Goal: Communication & Community: Answer question/provide support

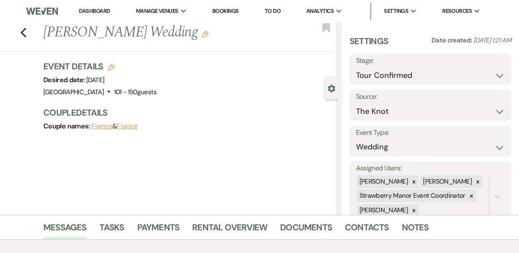
select select "4"
select select "2"
click at [85, 11] on link "Dashboard" at bounding box center [94, 11] width 31 height 8
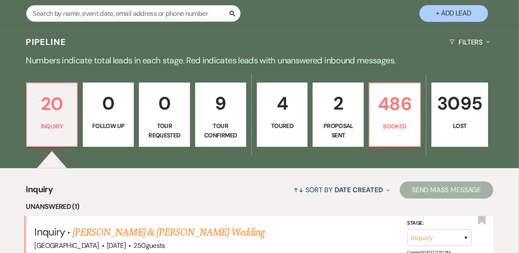
scroll to position [206, 0]
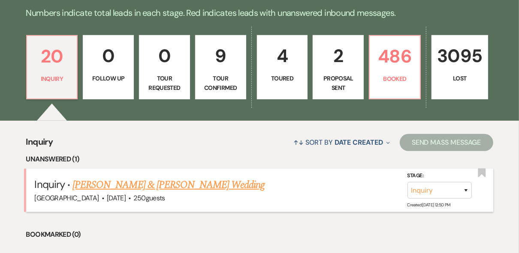
click at [153, 185] on link "[PERSON_NAME] & [PERSON_NAME] Wedding" at bounding box center [168, 185] width 192 height 15
select select "5"
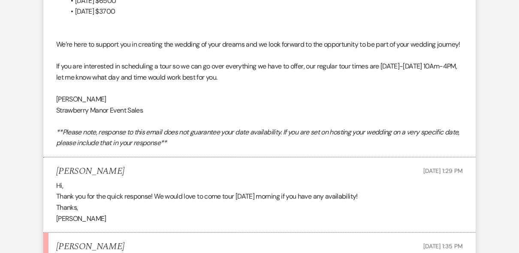
scroll to position [944, 0]
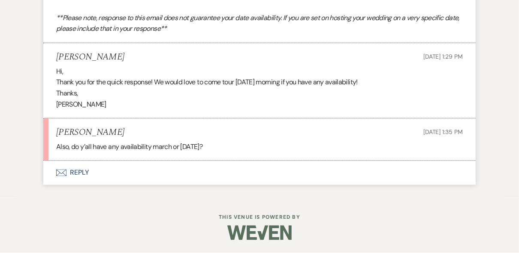
click at [81, 176] on button "Envelope Reply" at bounding box center [259, 173] width 432 height 24
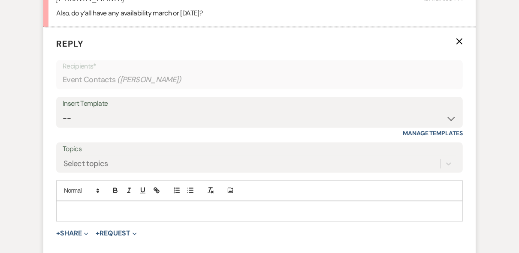
scroll to position [1105, 0]
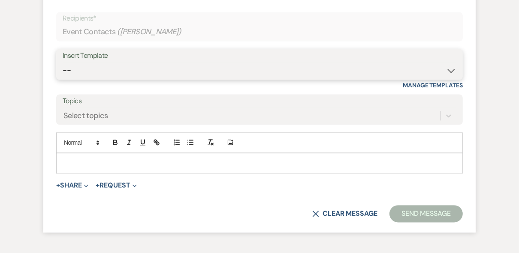
click at [125, 79] on select "-- Weven Planning Portal Introduction (Booked Events) Private Party Inquiry Res…" at bounding box center [260, 70] width 394 height 17
select select "5781"
click at [63, 79] on select "-- Weven Planning Portal Introduction (Booked Events) Private Party Inquiry Res…" at bounding box center [260, 70] width 394 height 17
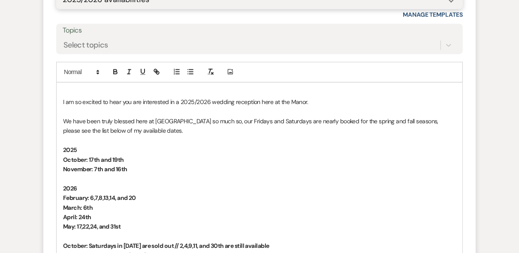
scroll to position [1242, 0]
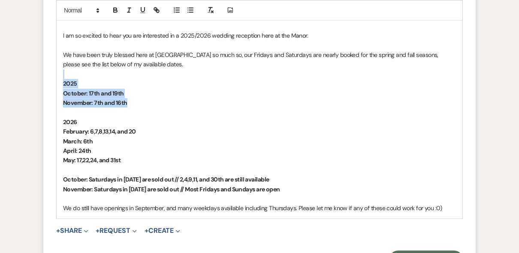
drag, startPoint x: 136, startPoint y: 126, endPoint x: 48, endPoint y: 94, distance: 92.9
click at [48, 94] on form "Reply X Draft Recipients* Event Contacts ( [PERSON_NAME] ) Insert Template -- W…" at bounding box center [259, 60] width 432 height 436
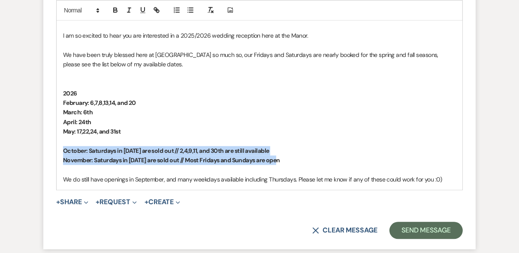
drag, startPoint x: 298, startPoint y: 182, endPoint x: 64, endPoint y: 169, distance: 234.5
click at [64, 169] on div "I am so excited to hear you are interested in a 2025/2026 wedding reception her…" at bounding box center [260, 103] width 406 height 174
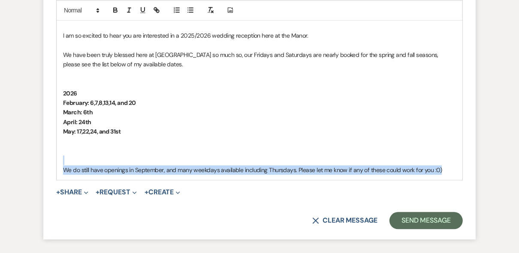
drag, startPoint x: 442, startPoint y: 187, endPoint x: 458, endPoint y: 184, distance: 15.7
click at [459, 180] on div "I am so excited to hear you are interested in a 2025/2026 wedding reception her…" at bounding box center [260, 98] width 406 height 164
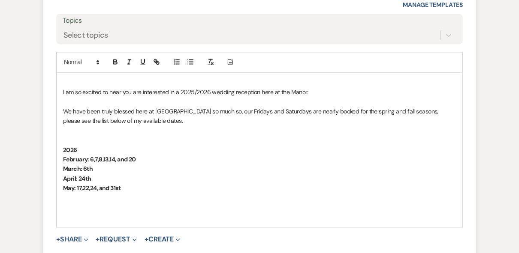
scroll to position [1277, 0]
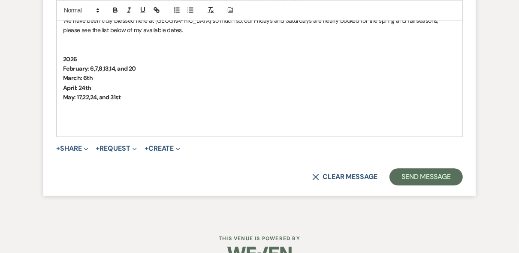
click at [117, 72] on strong "February: 6,7,8,13,14, and 20" at bounding box center [99, 69] width 73 height 8
click at [149, 73] on p "February: 6,7,8,13,14,15 and 20" at bounding box center [259, 68] width 393 height 9
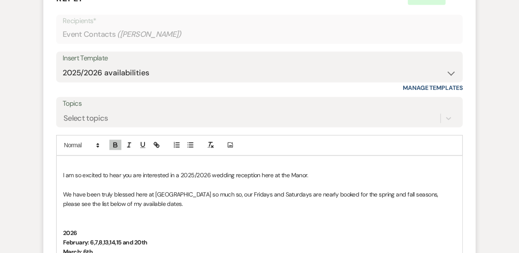
scroll to position [1174, 0]
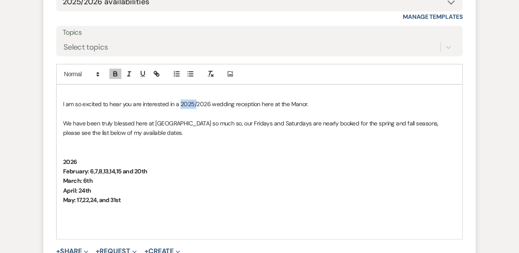
drag, startPoint x: 196, startPoint y: 121, endPoint x: 181, endPoint y: 124, distance: 15.2
click at [181, 109] on p "I am so excited to hear you are interested in a 2025/2026 wedding reception her…" at bounding box center [259, 103] width 393 height 9
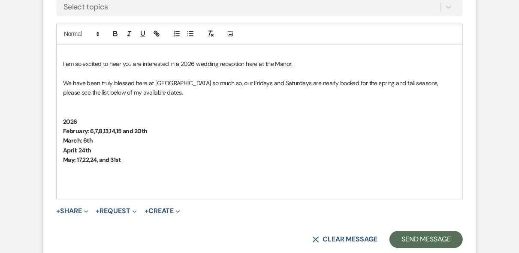
scroll to position [1242, 0]
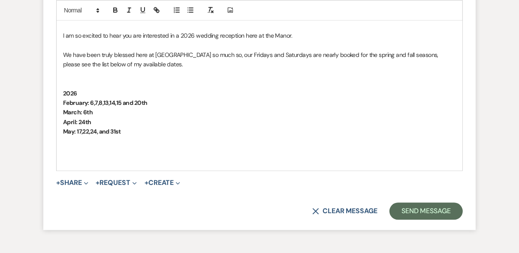
click at [64, 97] on strong "2026" at bounding box center [70, 94] width 14 height 8
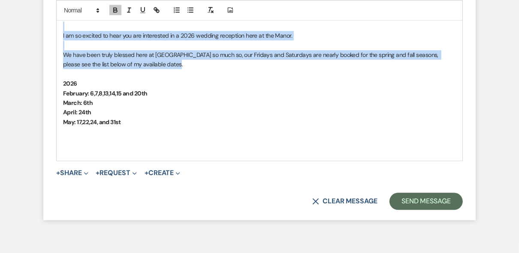
drag, startPoint x: 179, startPoint y: 91, endPoint x: 58, endPoint y: 38, distance: 131.9
click at [58, 38] on div "I am so excited to hear you are interested in a 2026 wedding reception here at …" at bounding box center [260, 88] width 406 height 145
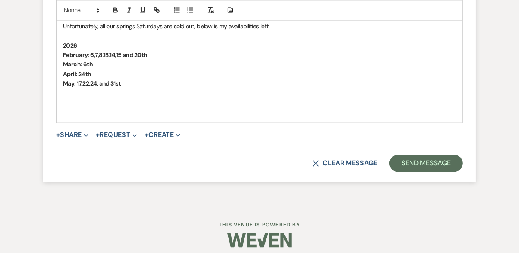
click at [216, 31] on p "Unfortunately, all our springs Saturdays are sold out, below is my availabiliti…" at bounding box center [259, 25] width 393 height 9
click at [289, 60] on p "February: 6,7,8,13,14,15 and 20th" at bounding box center [259, 54] width 393 height 9
click at [289, 31] on p "Unfortunately, all our springs Saturdays are sold out, below are my availabilit…" at bounding box center [259, 25] width 393 height 9
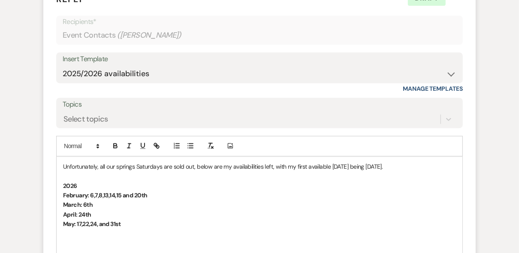
scroll to position [1174, 0]
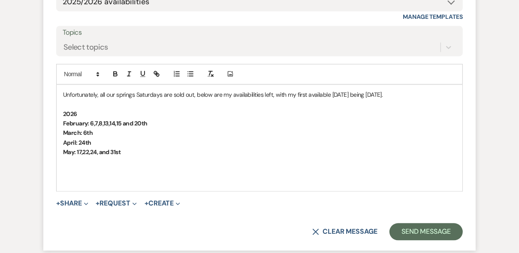
click at [151, 157] on p "May: 17,22,24, and 31st" at bounding box center [259, 152] width 393 height 9
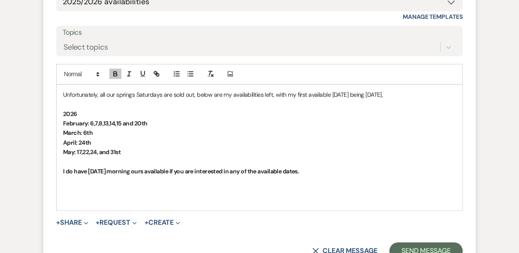
drag, startPoint x: 315, startPoint y: 193, endPoint x: 46, endPoint y: 193, distance: 268.4
click at [46, 193] on form "Reply X Saving draft... Recipients* Event Contacts ( [PERSON_NAME] ) Insert Tem…" at bounding box center [259, 89] width 432 height 359
click at [115, 78] on icon "button" at bounding box center [115, 74] width 8 height 8
click at [345, 167] on p at bounding box center [259, 161] width 393 height 9
click at [313, 176] on p "I do have [DATE] morning ours available if you are interested in any of the ava…" at bounding box center [259, 171] width 393 height 9
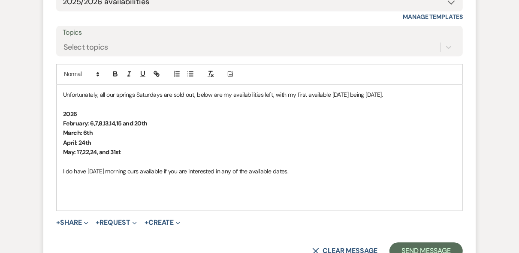
click at [60, 135] on div "Unfortunately, all our springs Saturdays are sold out, below are my availabilit…" at bounding box center [260, 148] width 406 height 126
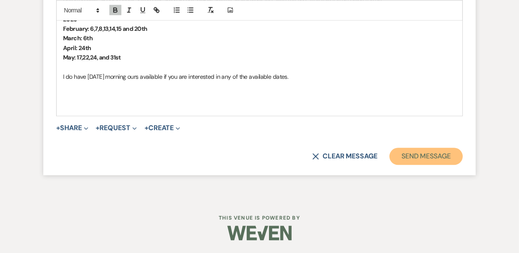
click at [412, 158] on button "Send Message" at bounding box center [425, 156] width 73 height 17
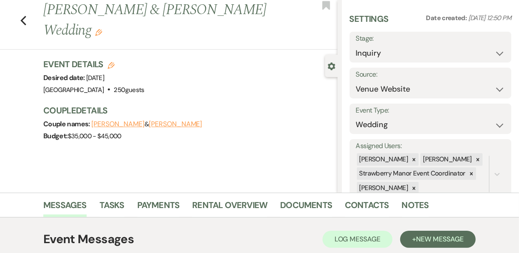
scroll to position [0, 0]
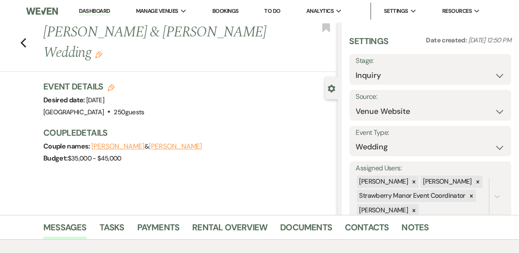
click at [93, 12] on link "Dashboard" at bounding box center [94, 11] width 31 height 8
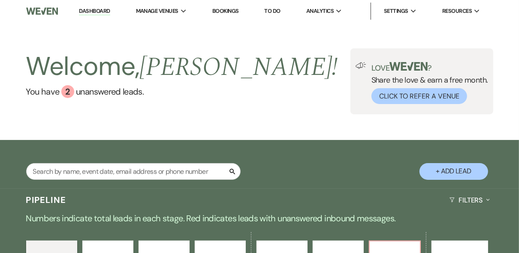
click at [268, 49] on div "Welcome, [PERSON_NAME] ! You have 2 unanswered lead s . Love ? Share the love &…" at bounding box center [259, 81] width 519 height 66
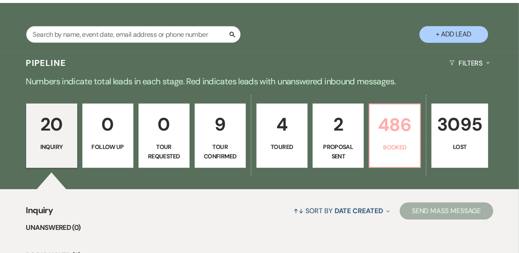
click at [382, 137] on p "486" at bounding box center [395, 125] width 40 height 29
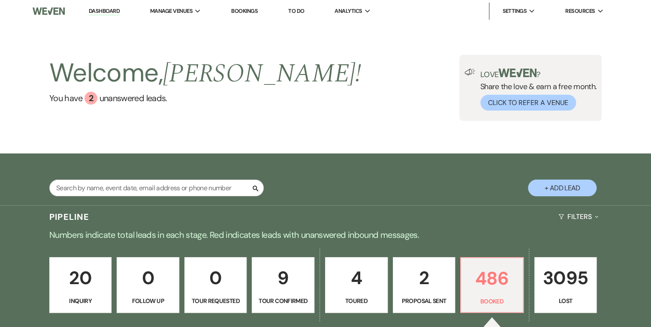
click at [330, 93] on div "Welcome, [PERSON_NAME] ! You have 2 unanswered lead s . Love ? Share the love &…" at bounding box center [325, 88] width 617 height 66
click at [279, 253] on p "9" at bounding box center [282, 278] width 51 height 29
select select "4"
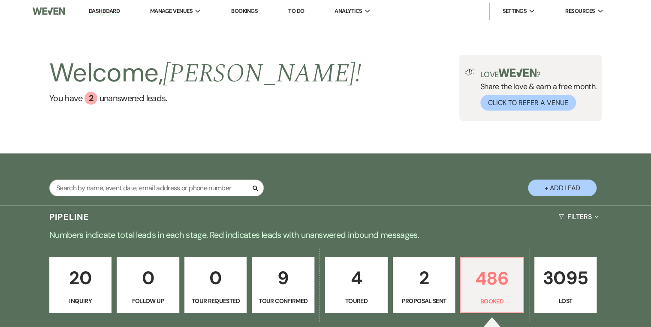
select select "4"
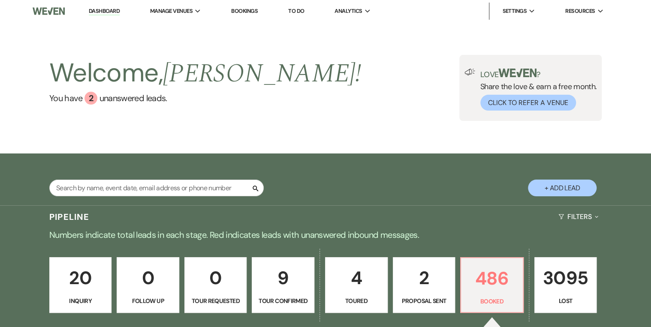
select select "4"
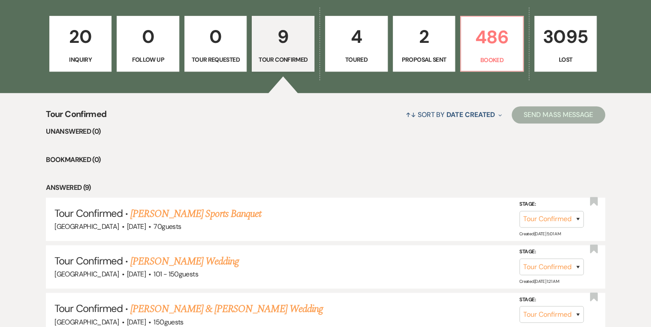
scroll to position [274, 0]
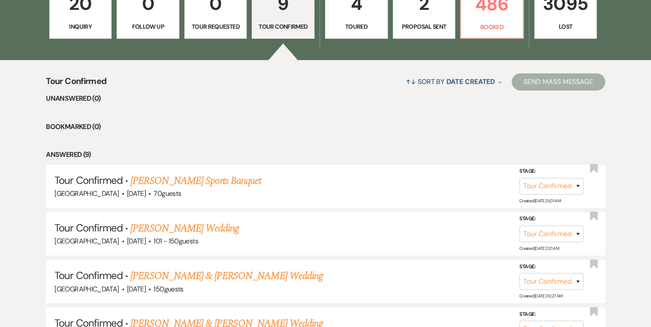
click at [360, 21] on link "4 Toured" at bounding box center [356, 11] width 63 height 56
select select "5"
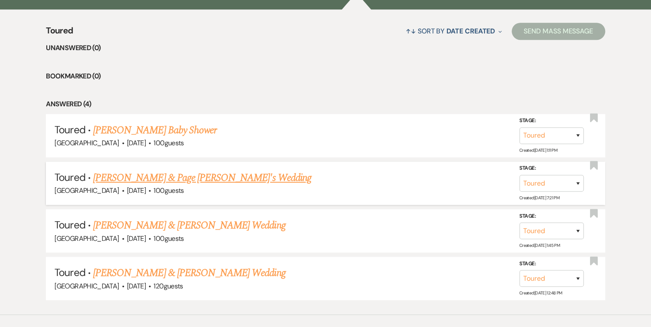
scroll to position [365, 0]
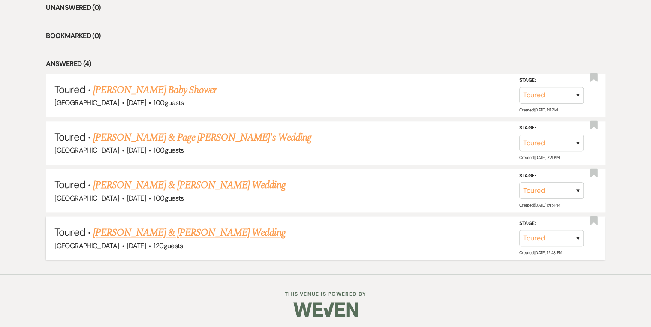
click at [250, 236] on link "[PERSON_NAME] & [PERSON_NAME] Wedding" at bounding box center [189, 232] width 192 height 15
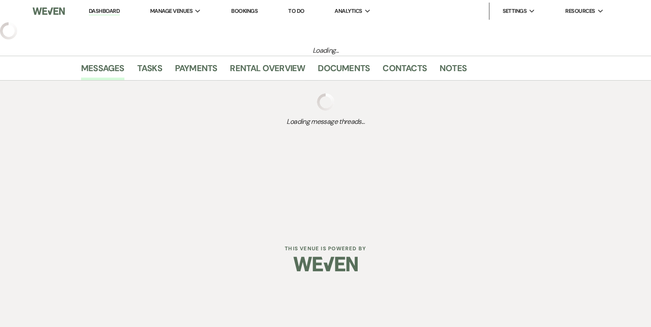
select select "5"
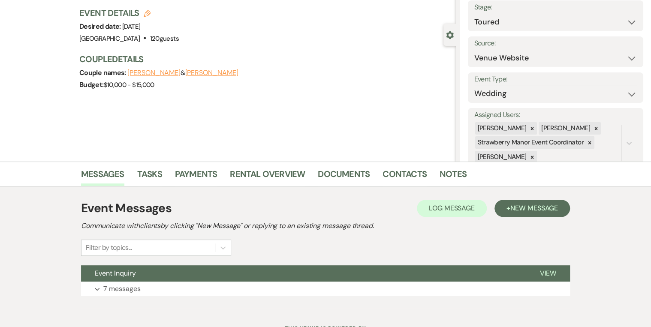
scroll to position [90, 0]
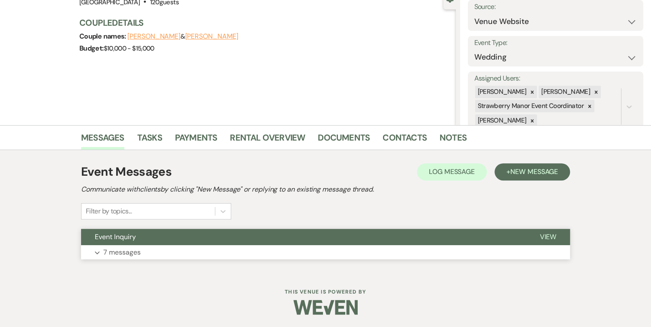
click at [518, 240] on span "View" at bounding box center [547, 236] width 17 height 9
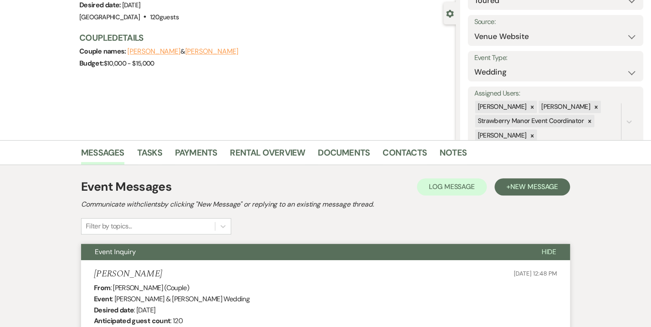
scroll to position [0, 0]
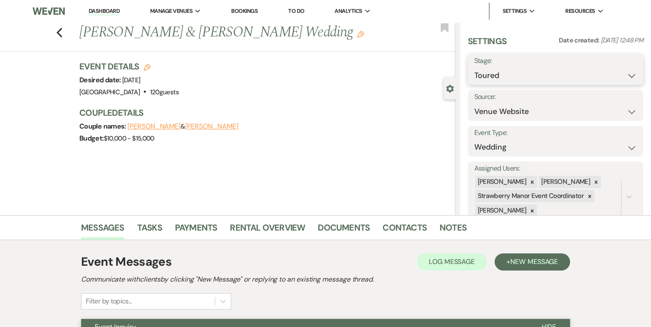
click at [518, 75] on select "Inquiry Follow Up Tour Requested Tour Confirmed Toured Proposal Sent Booked Lost" at bounding box center [555, 75] width 163 height 17
select select "8"
click at [474, 67] on select "Inquiry Follow Up Tour Requested Tour Confirmed Toured Proposal Sent Booked Lost" at bounding box center [555, 75] width 163 height 17
select select "5"
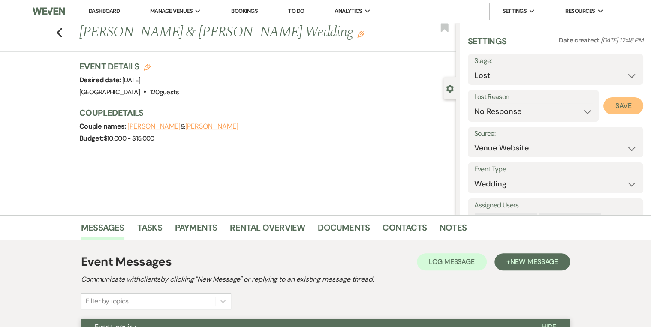
click at [518, 103] on button "Save" at bounding box center [623, 105] width 40 height 17
click at [61, 33] on icon "Previous" at bounding box center [59, 32] width 6 height 10
select select "5"
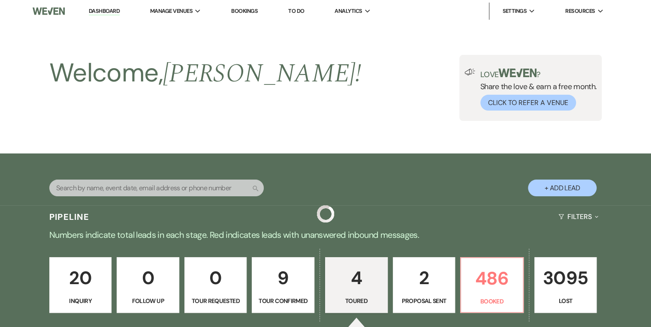
scroll to position [319, 0]
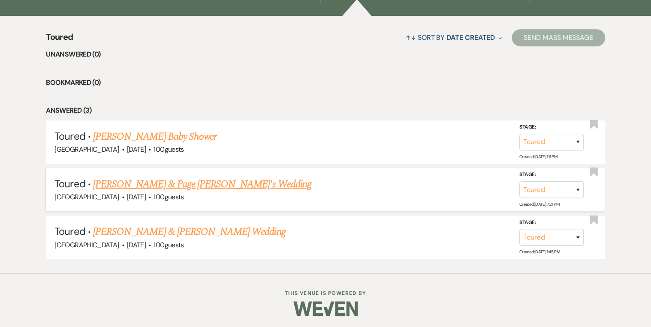
click at [199, 182] on link "[PERSON_NAME] & Page [PERSON_NAME]'s Wedding" at bounding box center [202, 184] width 218 height 15
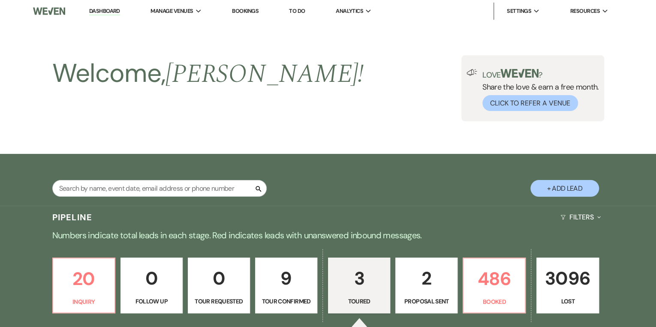
select select "5"
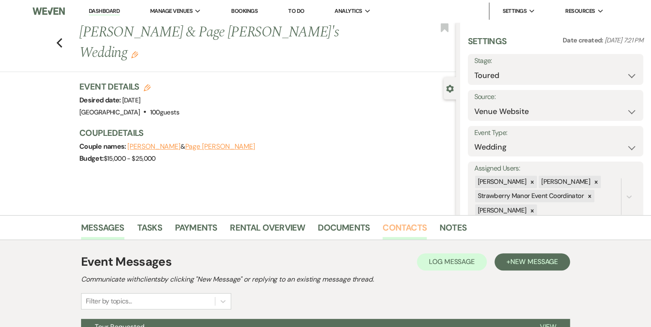
scroll to position [90, 0]
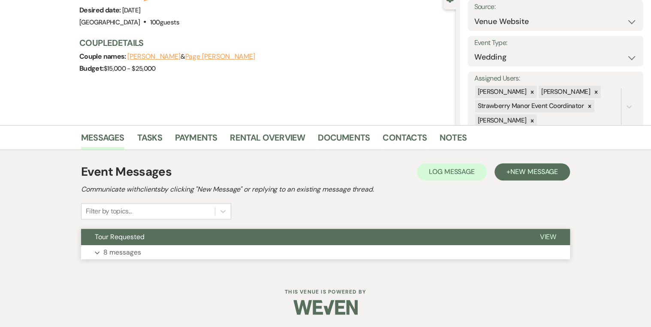
click at [518, 238] on span "View" at bounding box center [547, 236] width 17 height 9
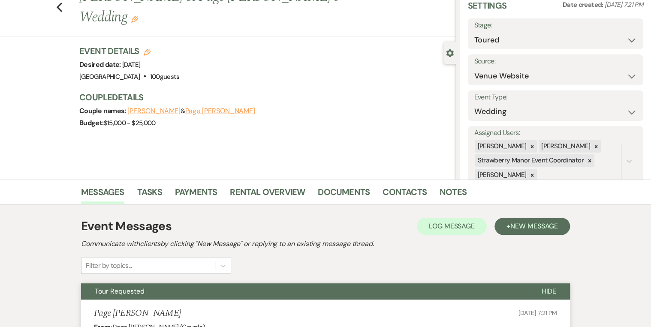
scroll to position [0, 0]
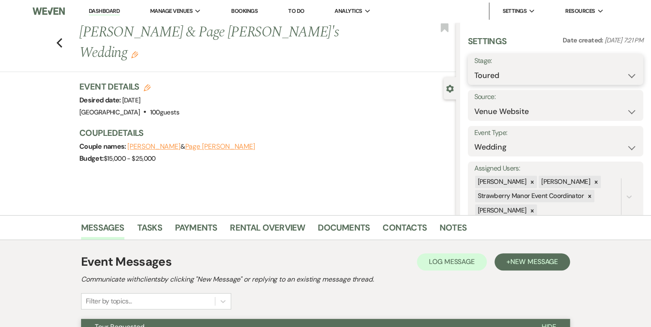
click at [518, 73] on select "Inquiry Follow Up Tour Requested Tour Confirmed Toured Proposal Sent Booked Lost" at bounding box center [555, 75] width 163 height 17
select select "8"
click at [474, 67] on select "Inquiry Follow Up Tour Requested Tour Confirmed Toured Proposal Sent Booked Lost" at bounding box center [555, 75] width 163 height 17
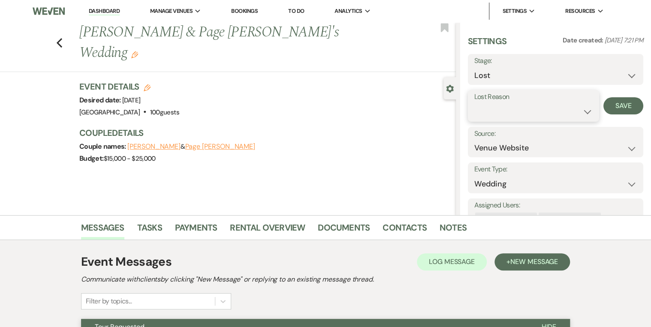
click at [518, 120] on select "Booked Elsewhere Budget Date Unavailable No Response Not a Good Match Capacity …" at bounding box center [533, 111] width 119 height 17
select select "5"
click at [474, 103] on select "Booked Elsewhere Budget Date Unavailable No Response Not a Good Match Capacity …" at bounding box center [533, 111] width 119 height 17
click at [518, 105] on button "Save" at bounding box center [623, 105] width 40 height 17
click at [102, 9] on link "Dashboard" at bounding box center [104, 11] width 31 height 8
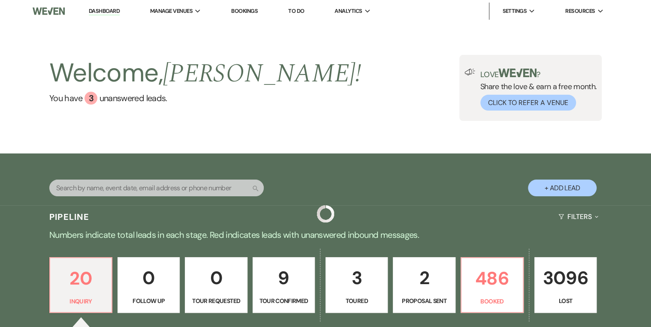
click at [333, 140] on div "Welcome, [PERSON_NAME] ! You have 3 unanswered lead s . Love ? Share the love &…" at bounding box center [325, 87] width 651 height 131
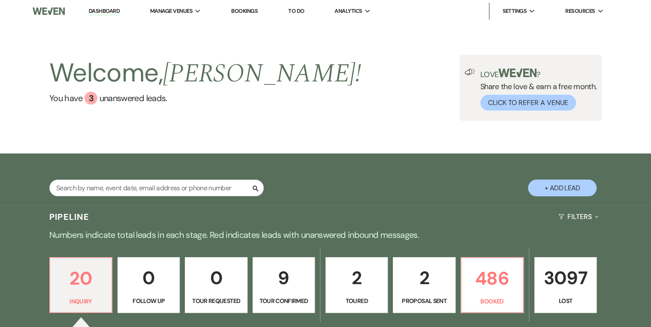
scroll to position [206, 0]
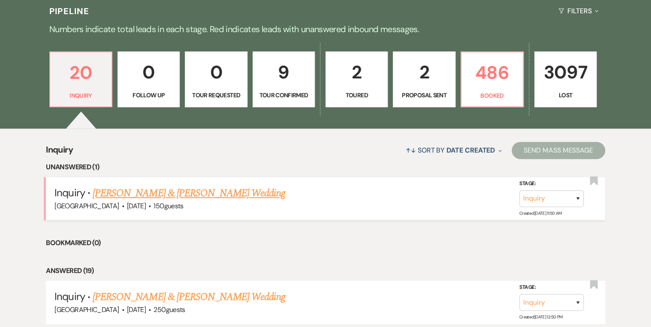
click at [187, 192] on link "[PERSON_NAME] & [PERSON_NAME] Wedding" at bounding box center [189, 193] width 192 height 15
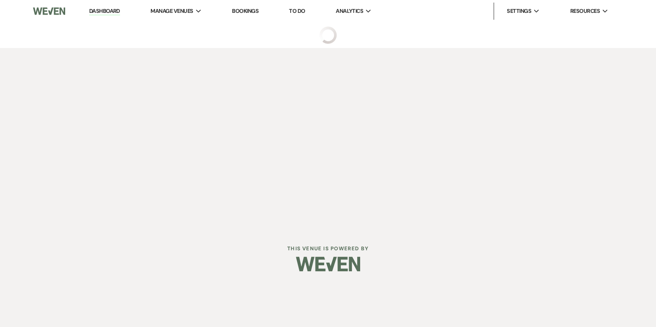
select select "5"
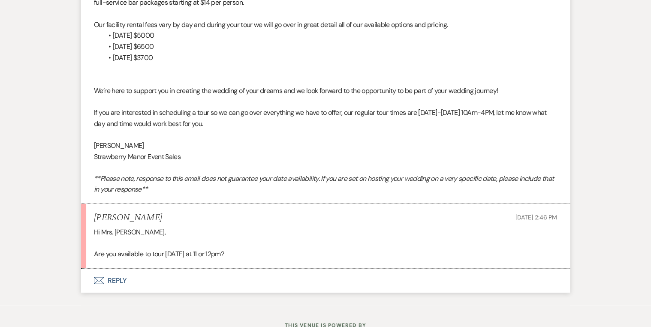
scroll to position [795, 0]
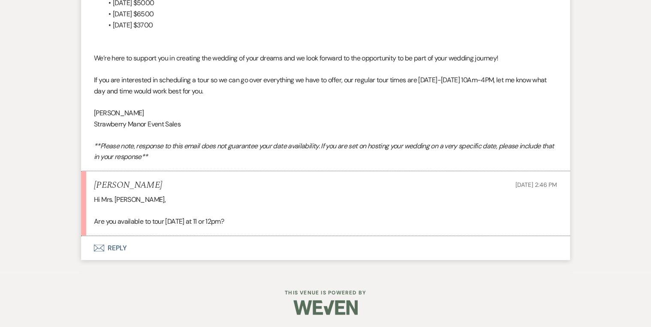
click at [118, 246] on button "Envelope Reply" at bounding box center [325, 248] width 489 height 24
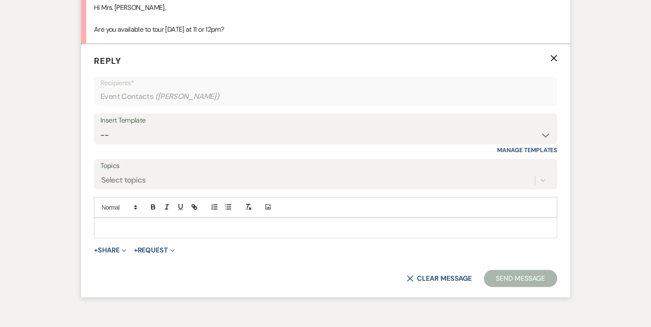
scroll to position [993, 0]
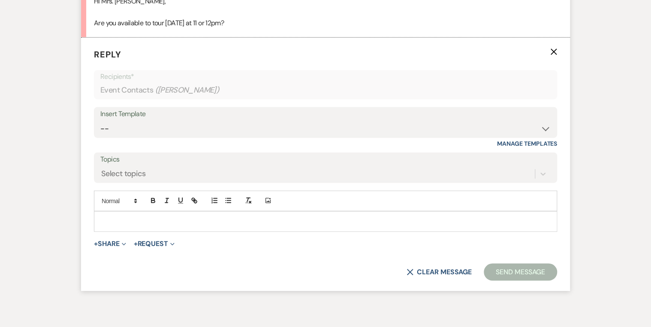
click at [114, 218] on p at bounding box center [325, 221] width 449 height 9
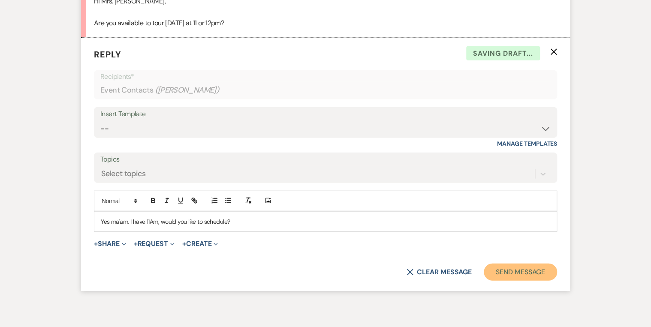
click at [518, 253] on button "Send Message" at bounding box center [520, 272] width 73 height 17
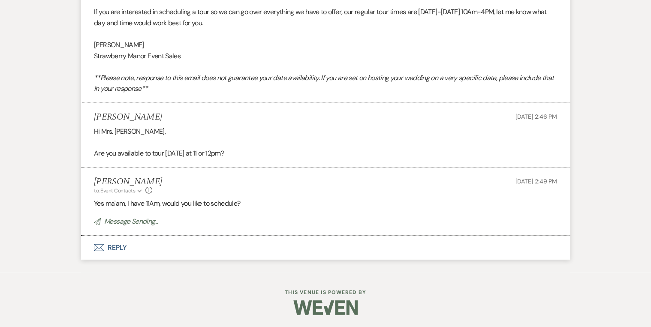
scroll to position [845, 0]
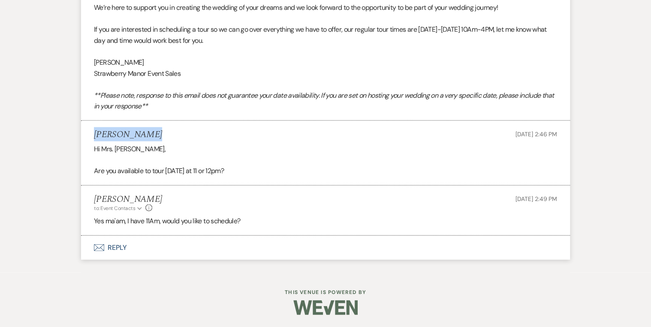
drag, startPoint x: 158, startPoint y: 134, endPoint x: 93, endPoint y: 130, distance: 65.3
click at [93, 130] on li "[PERSON_NAME] [DATE] 2:46 PM Hi Mrs. [PERSON_NAME], Are you available to tour […" at bounding box center [325, 153] width 489 height 65
drag, startPoint x: 93, startPoint y: 130, endPoint x: 113, endPoint y: 130, distance: 20.6
copy h5 "[PERSON_NAME]"
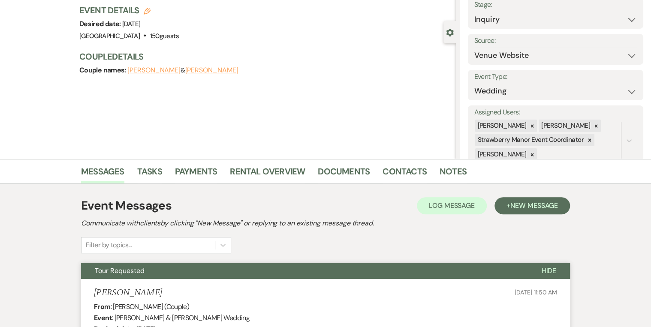
scroll to position [0, 0]
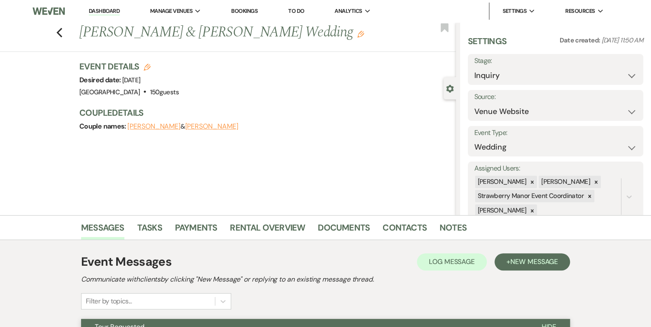
click at [111, 10] on link "Dashboard" at bounding box center [104, 11] width 31 height 8
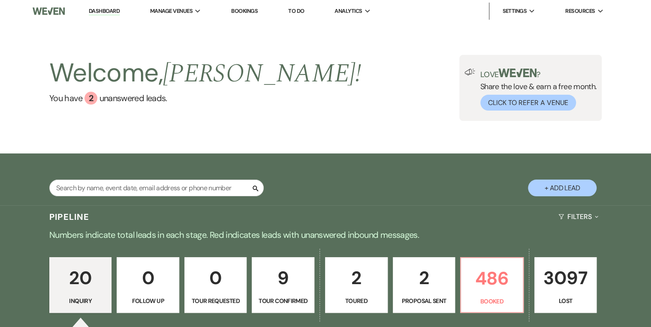
click at [369, 99] on div "Welcome, [PERSON_NAME] ! You have 2 unanswered lead s . Love ? Share the love &…" at bounding box center [325, 88] width 617 height 66
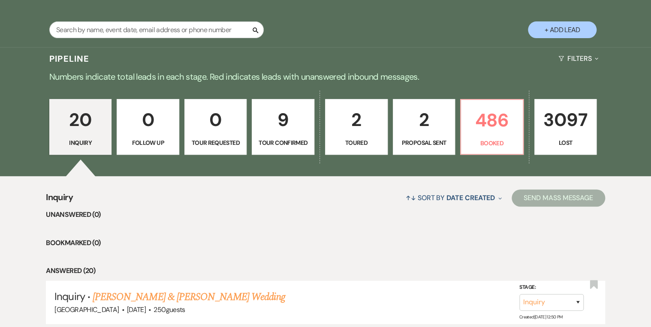
scroll to position [172, 0]
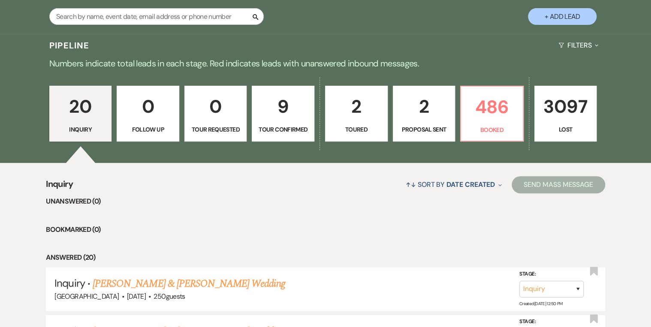
click at [425, 111] on p "2" at bounding box center [423, 106] width 51 height 29
select select "6"
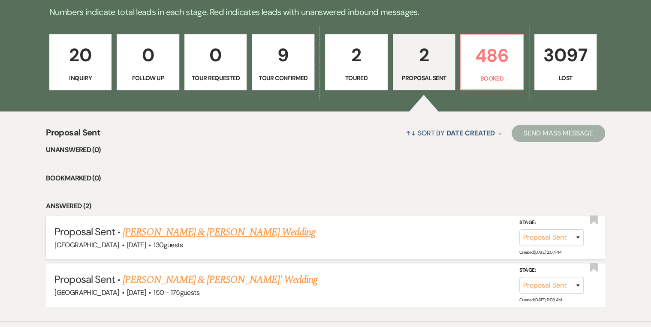
scroll to position [271, 0]
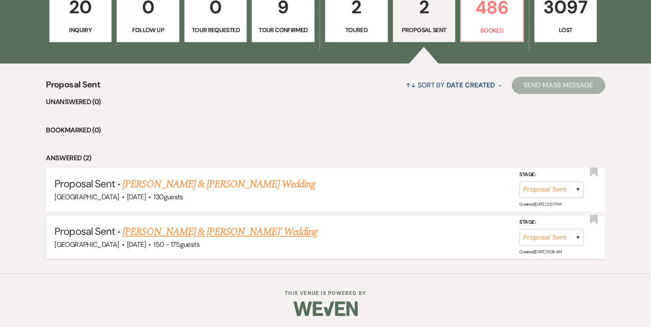
click at [220, 231] on link "[PERSON_NAME] & [PERSON_NAME]' Wedding" at bounding box center [220, 231] width 195 height 15
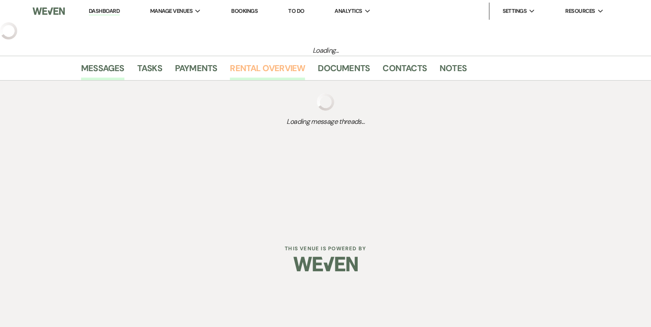
select select "6"
select select "4"
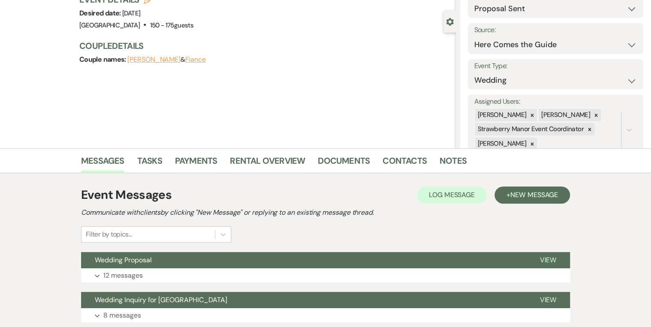
scroll to position [130, 0]
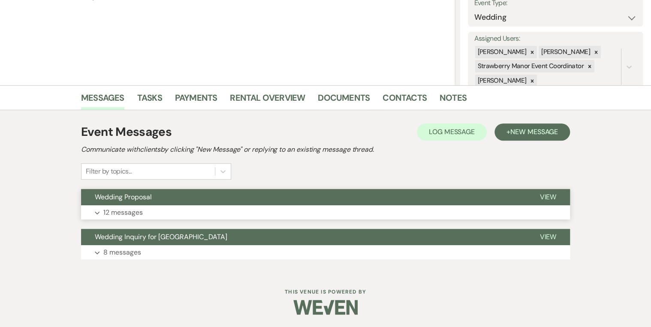
click at [518, 193] on span "View" at bounding box center [547, 197] width 17 height 9
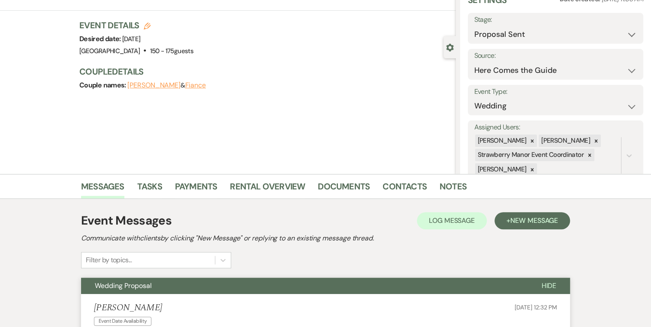
scroll to position [0, 0]
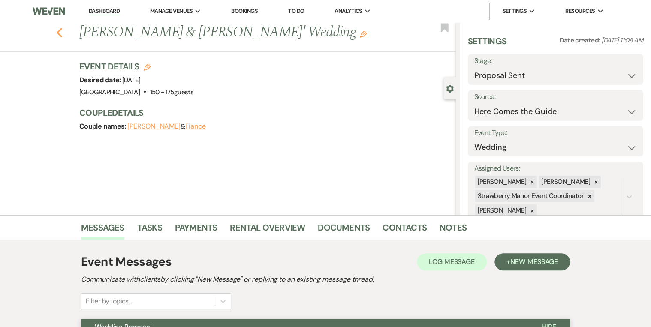
click at [61, 32] on use "button" at bounding box center [60, 32] width 6 height 9
select select "6"
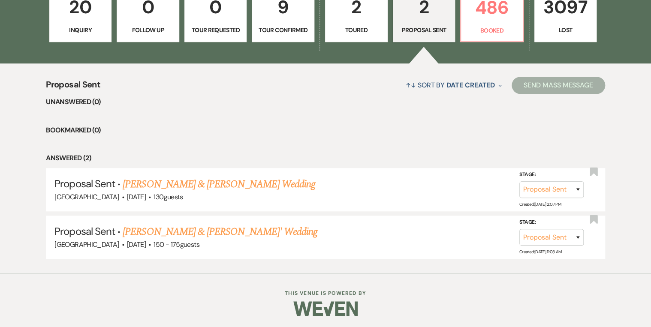
drag, startPoint x: 366, startPoint y: 135, endPoint x: 370, endPoint y: 135, distance: 4.7
click at [367, 136] on ul "Unanswered (0) Bookmarked (0) Answered (2) Proposal Sent · [PERSON_NAME] & [PER…" at bounding box center [325, 177] width 559 height 163
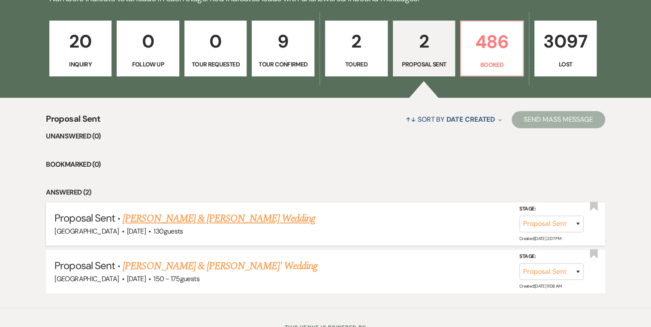
scroll to position [237, 0]
click at [201, 116] on div "↑↓ Sort By Date Created Expand Send Mass Message" at bounding box center [352, 119] width 505 height 23
click at [72, 40] on p "20" at bounding box center [80, 41] width 51 height 29
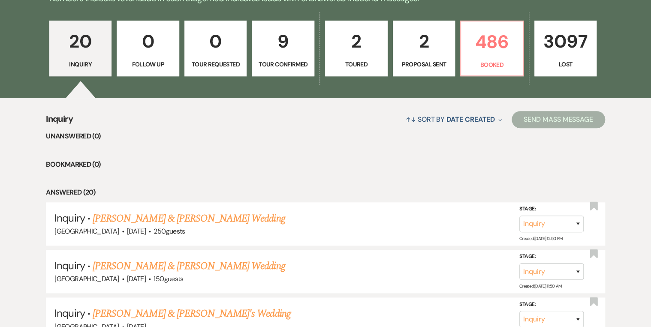
click at [385, 169] on li "Bookmarked (0)" at bounding box center [325, 164] width 559 height 11
click at [280, 45] on p "9" at bounding box center [282, 41] width 51 height 29
select select "4"
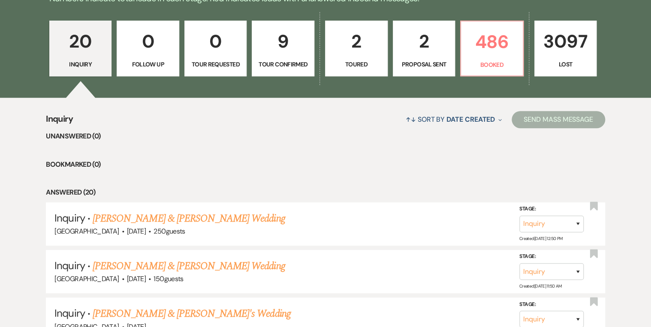
select select "4"
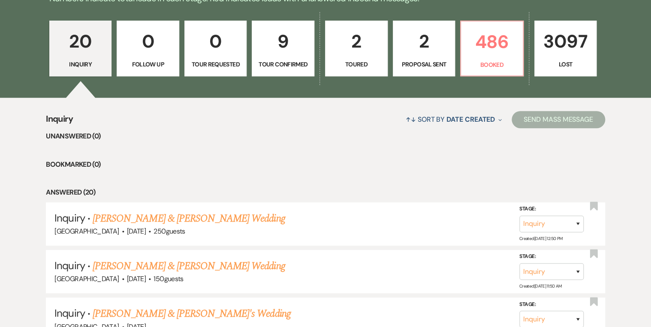
select select "4"
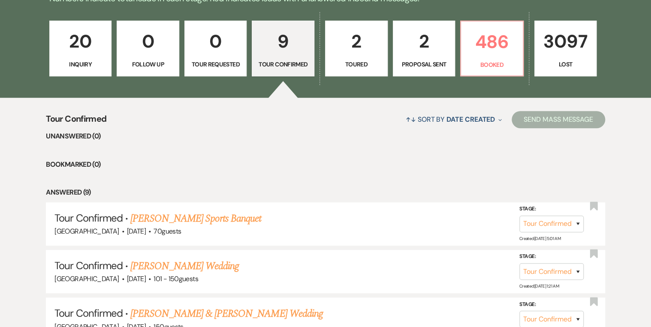
click at [295, 165] on li "Bookmarked (0)" at bounding box center [325, 164] width 559 height 11
click at [410, 60] on p "Proposal Sent" at bounding box center [423, 64] width 51 height 9
select select "6"
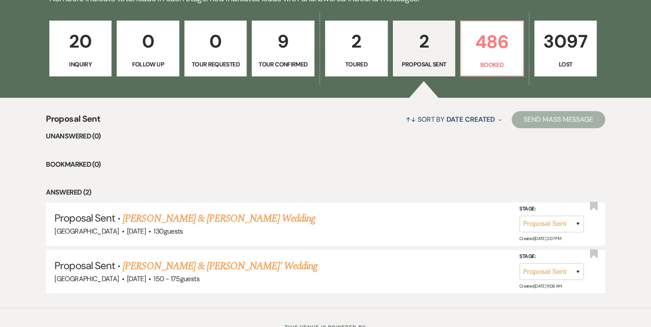
click at [354, 192] on li "Answered (2)" at bounding box center [325, 192] width 559 height 11
click at [518, 52] on p "3097" at bounding box center [565, 41] width 51 height 29
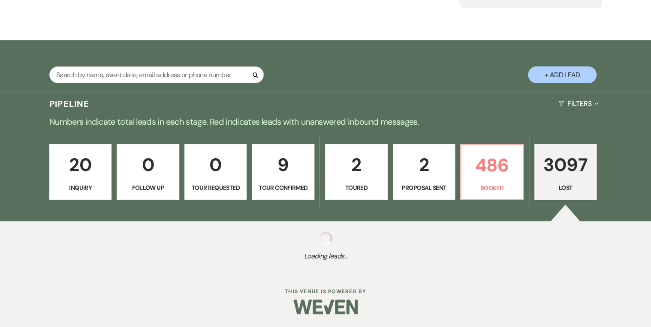
scroll to position [113, 0]
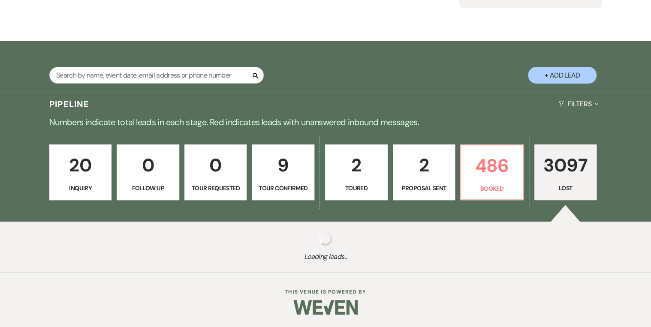
select select "8"
select select "10"
select select "8"
select select "5"
select select "8"
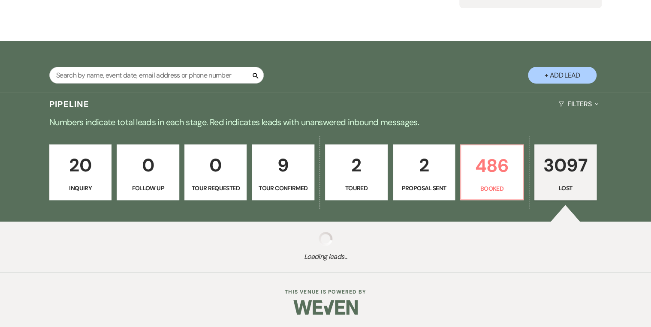
select select "5"
select select "8"
select select "5"
select select "8"
select select "5"
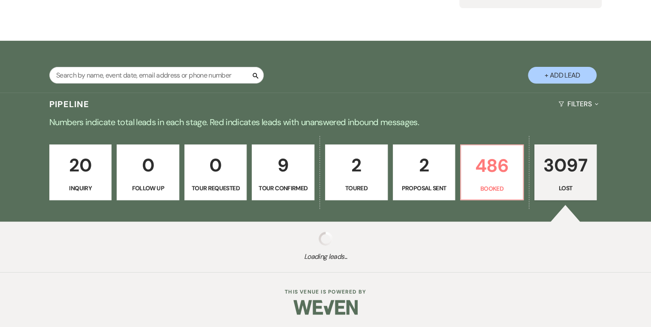
select select "8"
select select "5"
select select "8"
select select "5"
select select "8"
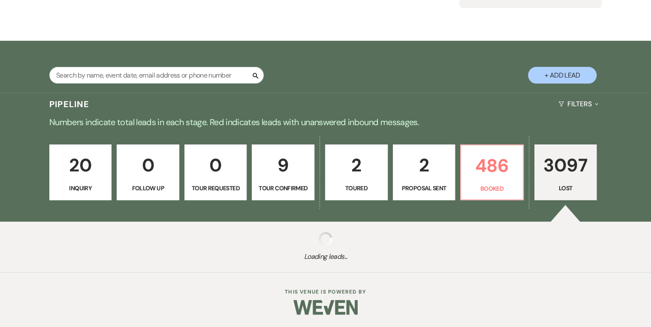
select select "5"
select select "8"
select select "5"
select select "8"
select select "5"
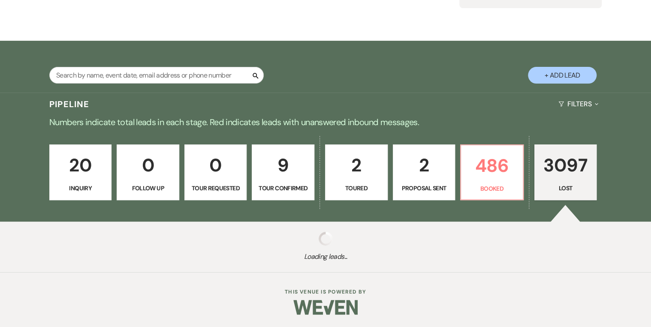
select select "8"
select select "5"
select select "8"
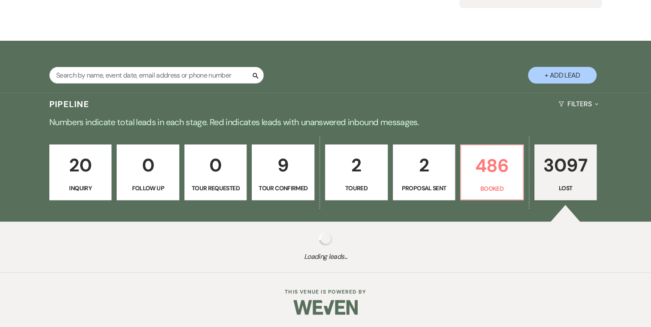
select select "5"
select select "8"
select select "5"
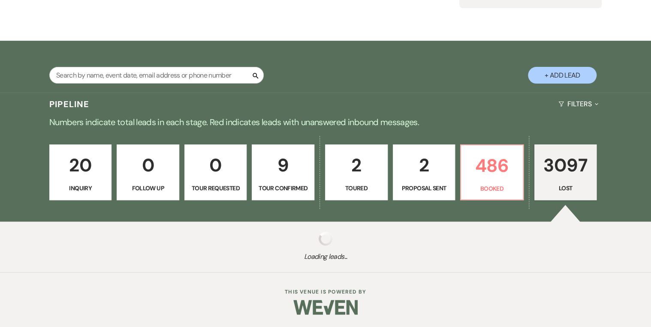
select select "8"
select select "5"
select select "8"
select select "5"
select select "8"
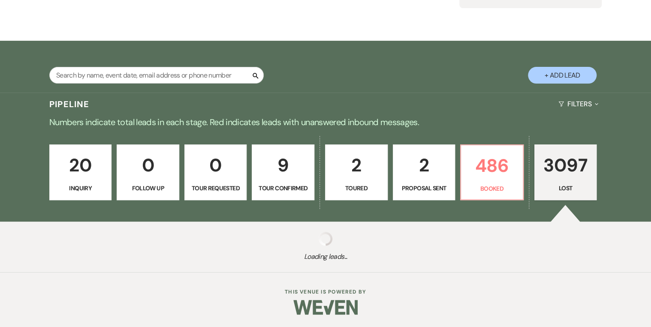
select select "5"
select select "8"
select select "5"
select select "8"
select select "5"
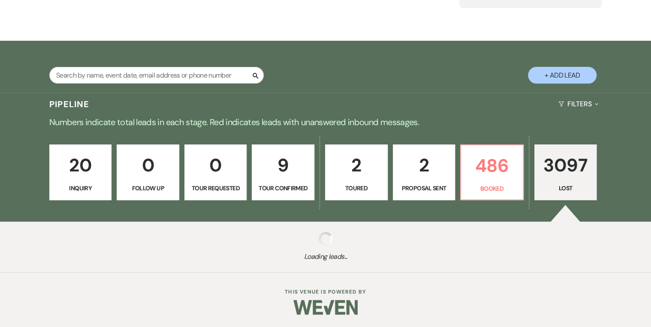
select select "8"
select select "5"
select select "8"
select select "5"
select select "8"
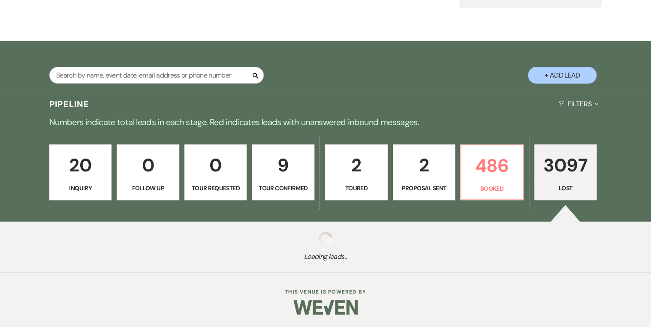
select select "5"
select select "8"
select select "5"
select select "8"
select select "5"
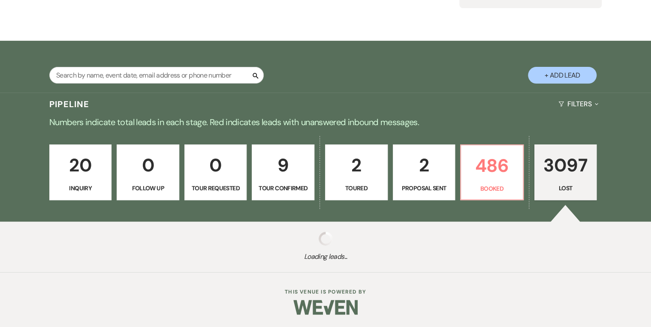
select select "8"
select select "5"
select select "8"
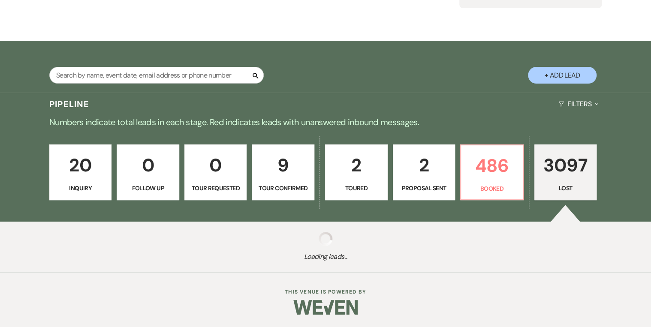
select select "6"
select select "8"
select select "5"
select select "8"
select select "11"
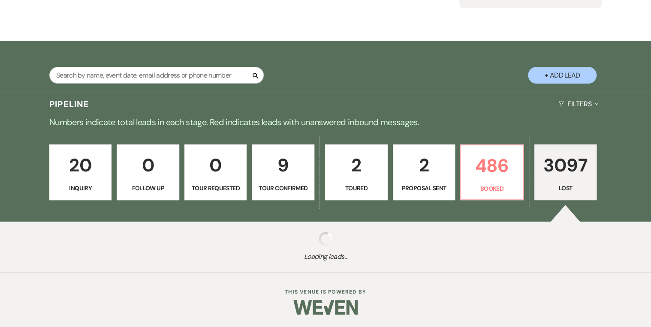
select select "8"
select select "5"
select select "8"
select select "5"
select select "8"
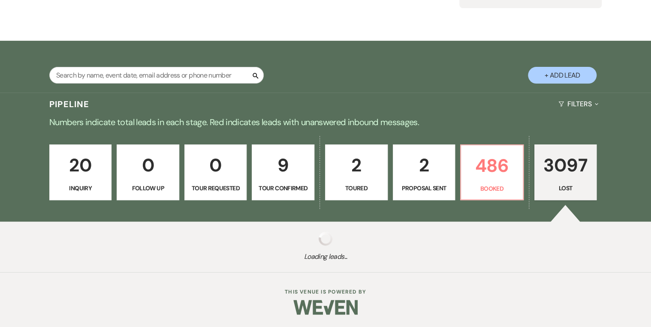
select select "5"
select select "8"
select select "5"
select select "8"
select select "5"
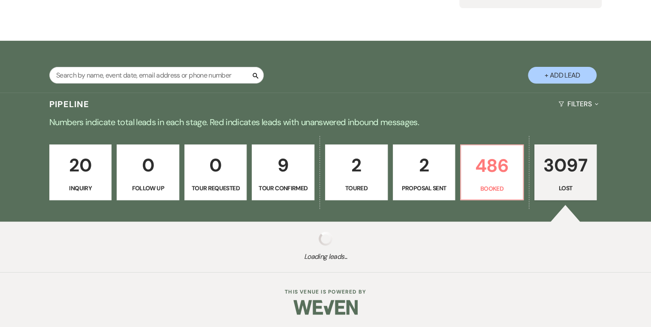
select select "8"
select select "5"
select select "8"
select select "5"
select select "8"
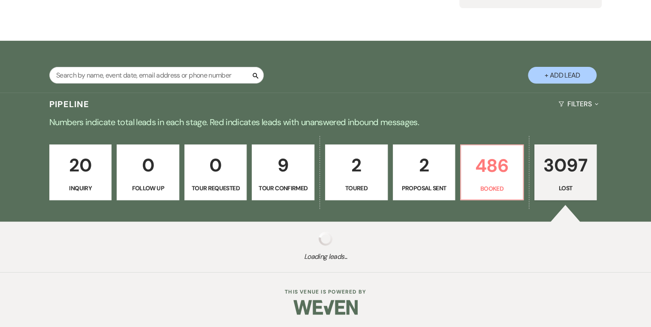
select select "5"
select select "8"
select select "5"
select select "8"
select select "5"
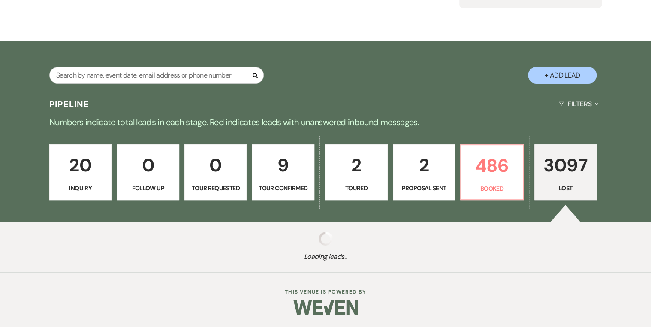
select select "8"
select select "5"
select select "8"
select select "5"
select select "8"
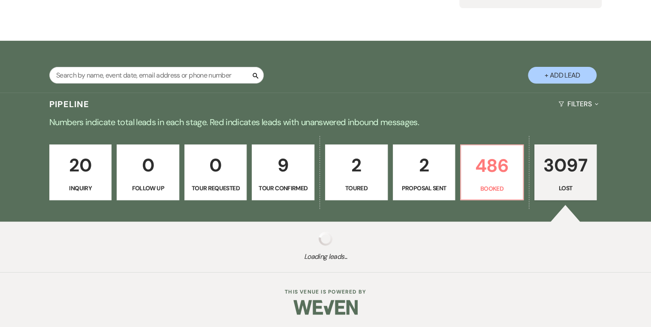
select select "5"
select select "8"
select select "5"
select select "8"
select select "5"
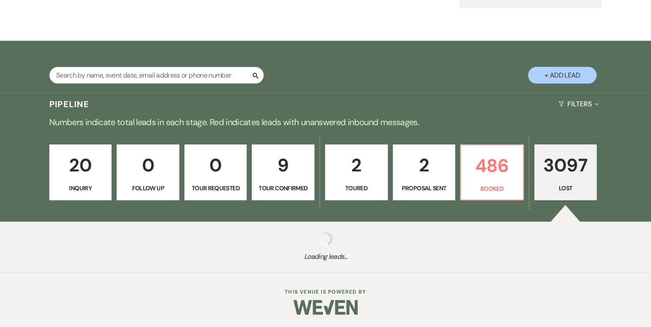
select select "8"
select select "5"
select select "8"
select select "5"
select select "8"
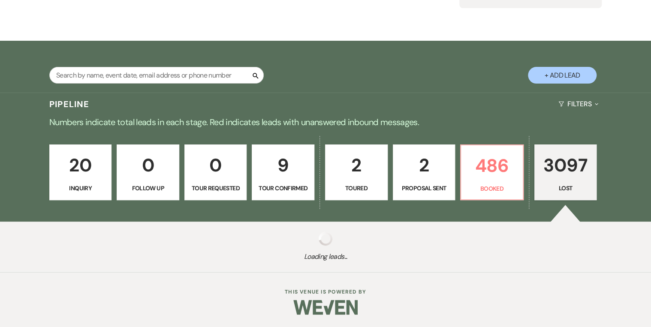
select select "5"
select select "8"
select select "5"
select select "8"
select select "5"
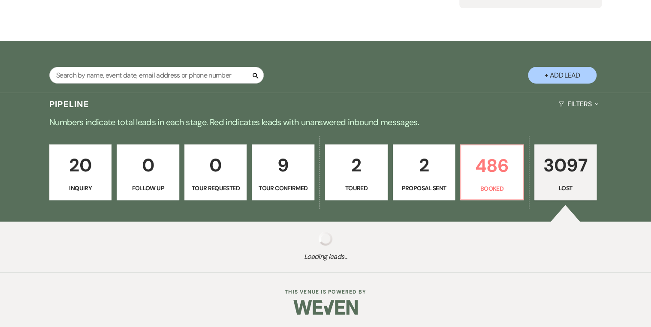
select select "8"
select select "5"
select select "8"
select select "5"
select select "8"
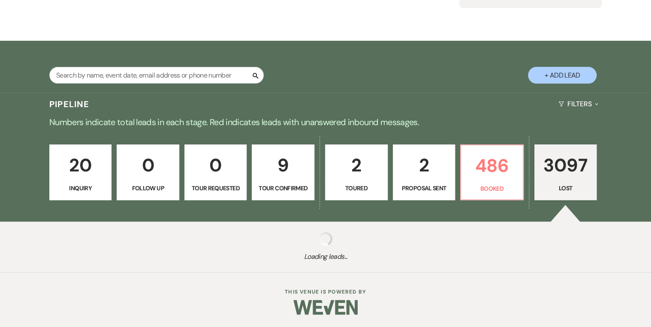
select select "5"
select select "8"
select select "5"
select select "8"
select select "5"
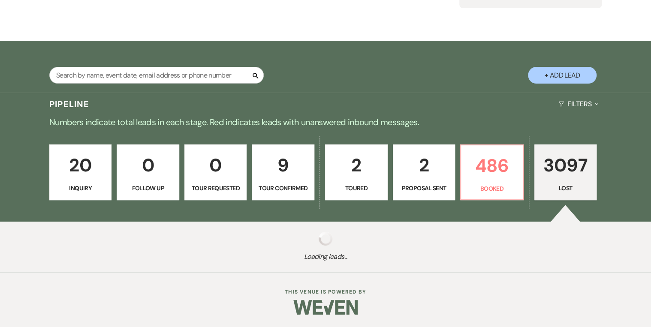
select select "8"
select select "5"
select select "8"
select select "6"
select select "8"
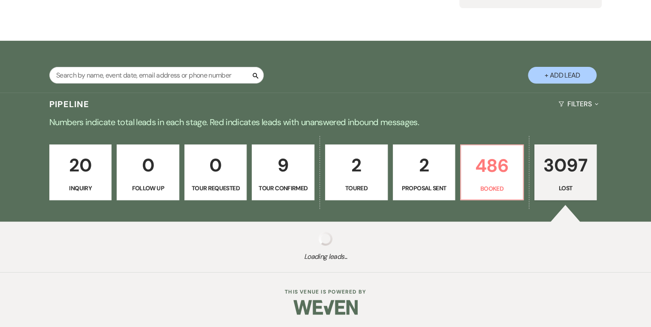
select select "5"
select select "8"
select select "5"
select select "8"
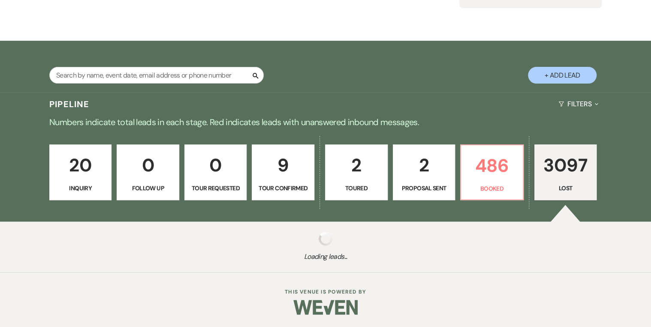
select select "8"
select select "5"
select select "8"
select select "5"
select select "8"
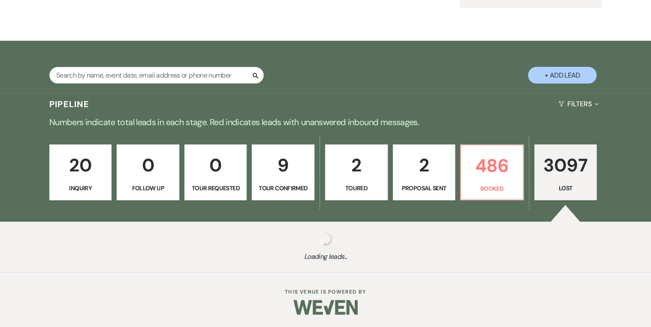
select select "5"
select select "8"
select select "5"
select select "8"
select select "5"
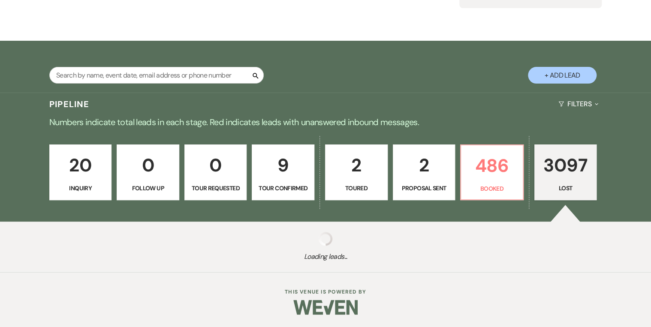
select select "8"
select select "5"
select select "8"
select select "5"
select select "8"
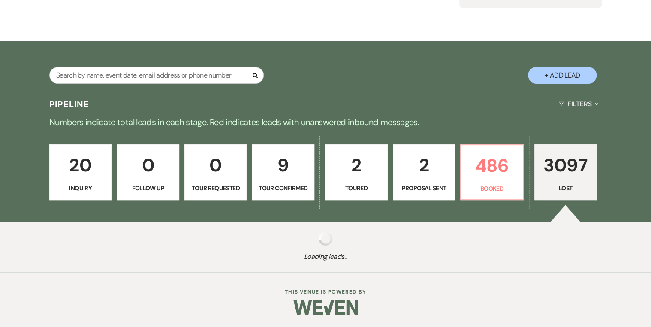
select select "5"
select select "8"
select select "5"
select select "8"
select select "5"
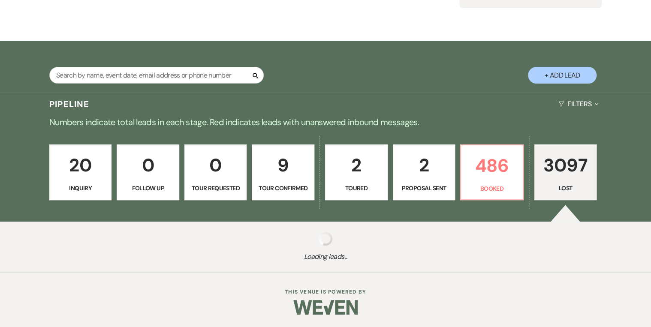
select select "8"
select select "5"
select select "8"
select select "5"
select select "8"
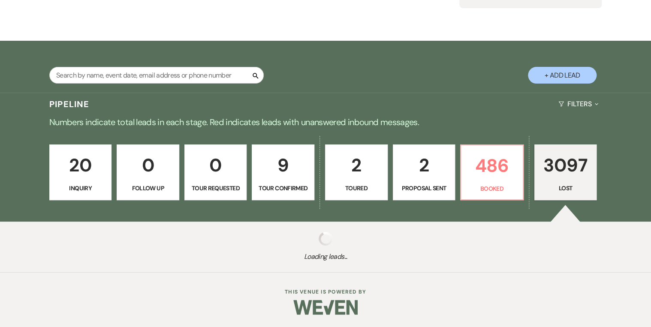
select select "5"
select select "8"
select select "5"
select select "8"
select select "5"
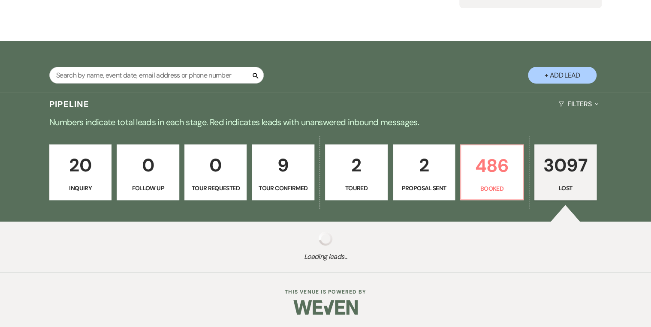
select select "8"
select select "5"
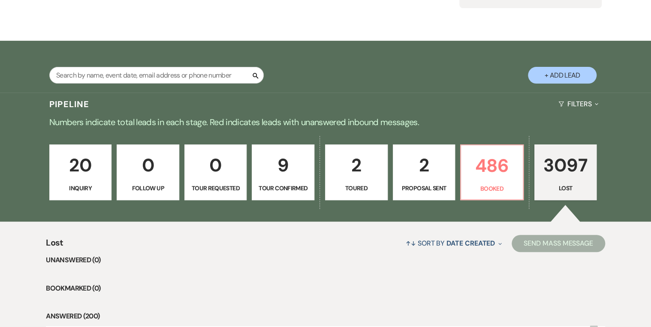
scroll to position [237, 0]
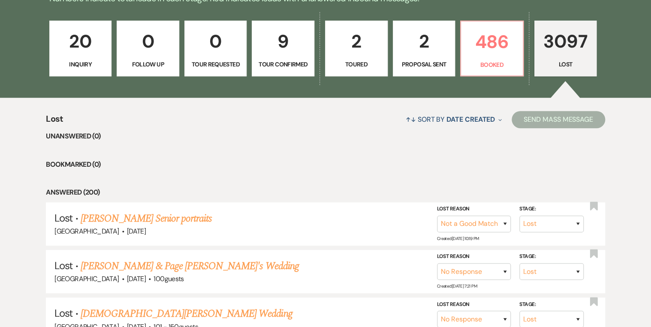
click at [70, 58] on link "20 Inquiry" at bounding box center [80, 49] width 63 height 56
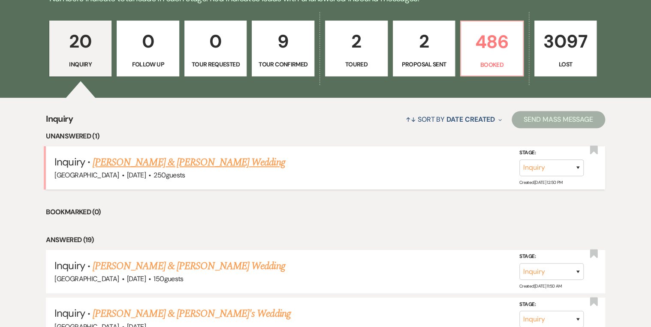
click at [195, 157] on link "[PERSON_NAME] & [PERSON_NAME] Wedding" at bounding box center [189, 162] width 192 height 15
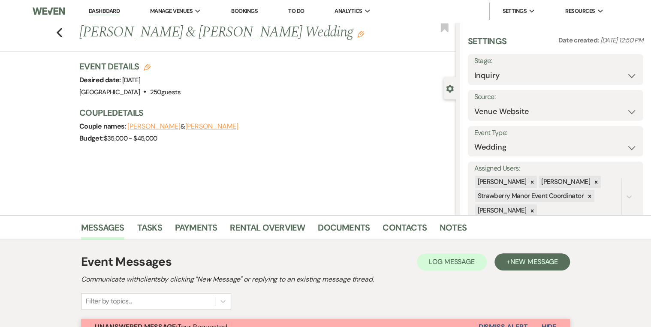
click at [98, 6] on li "Dashboard" at bounding box center [103, 11] width 39 height 17
click at [99, 12] on link "Dashboard" at bounding box center [104, 11] width 31 height 8
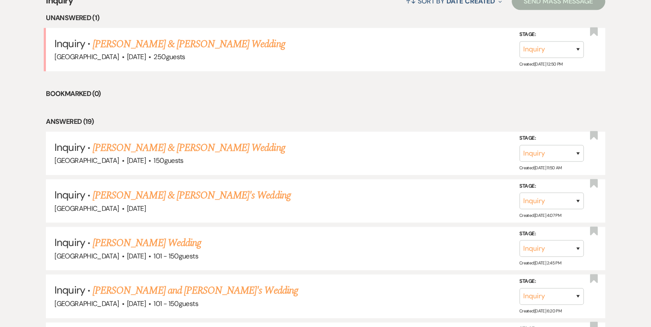
scroll to position [343, 0]
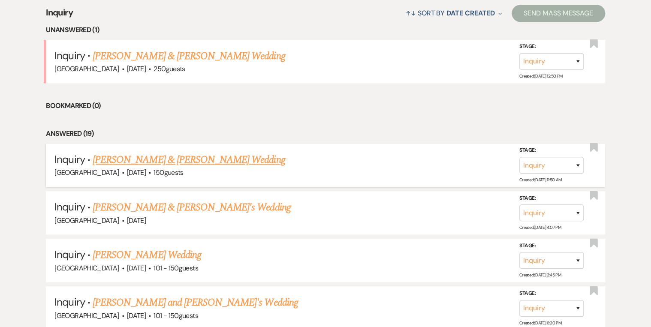
click at [178, 156] on link "[PERSON_NAME] & [PERSON_NAME] Wedding" at bounding box center [189, 159] width 192 height 15
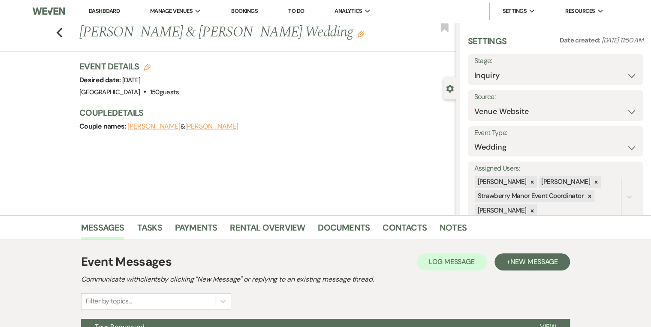
scroll to position [90, 0]
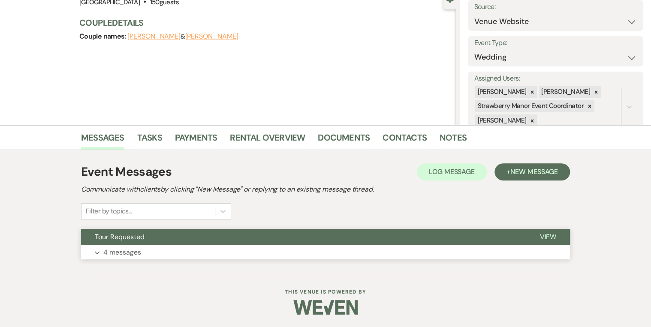
click at [518, 235] on span "View" at bounding box center [547, 236] width 17 height 9
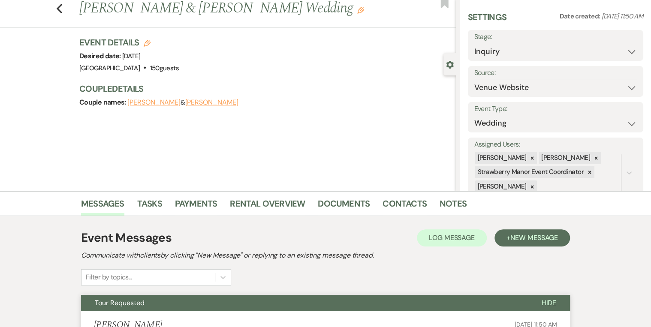
scroll to position [0, 0]
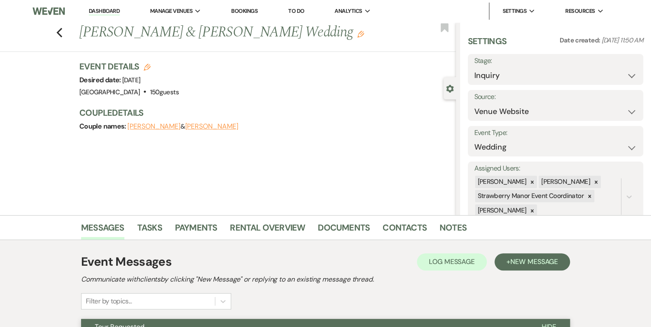
click at [96, 13] on link "Dashboard" at bounding box center [104, 11] width 31 height 8
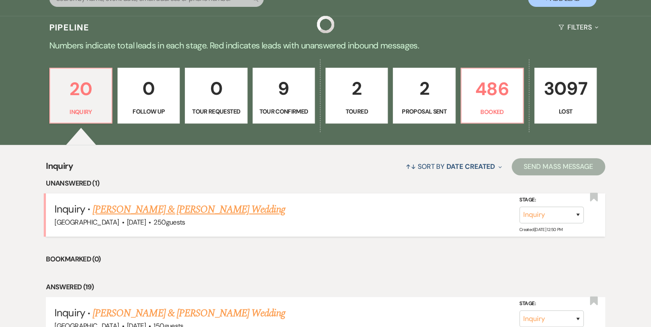
scroll to position [206, 0]
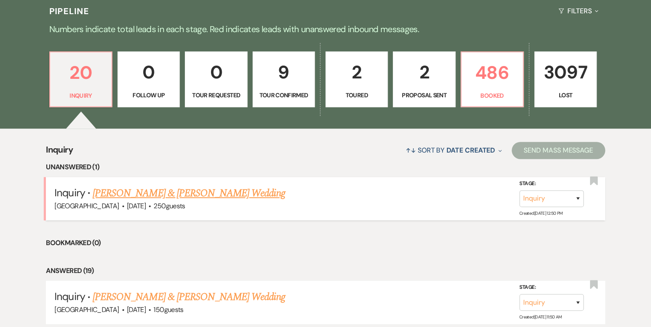
click at [192, 193] on link "[PERSON_NAME] & [PERSON_NAME] Wedding" at bounding box center [189, 193] width 192 height 15
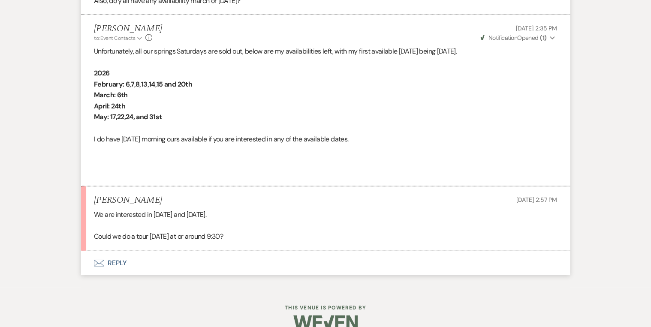
scroll to position [1084, 0]
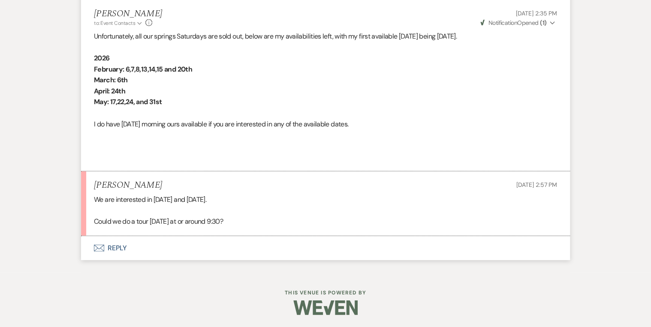
click at [119, 247] on button "Envelope Reply" at bounding box center [325, 248] width 489 height 24
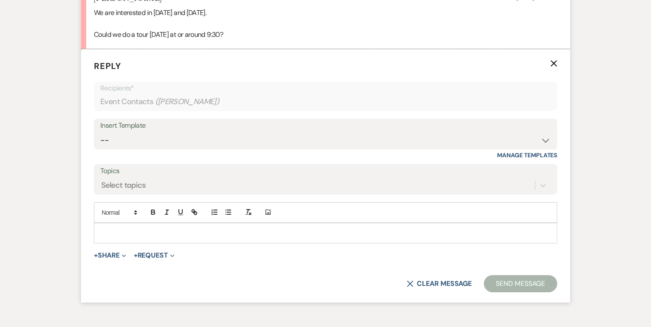
scroll to position [1283, 0]
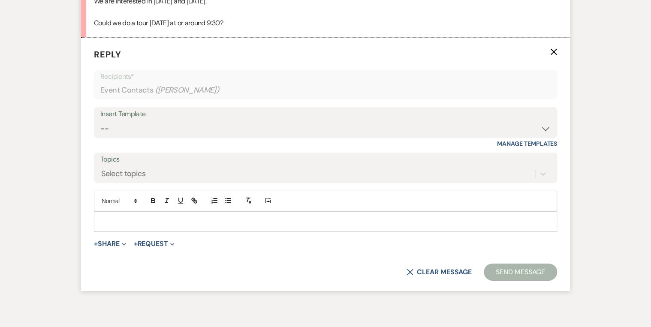
click at [123, 221] on p at bounding box center [325, 221] width 449 height 9
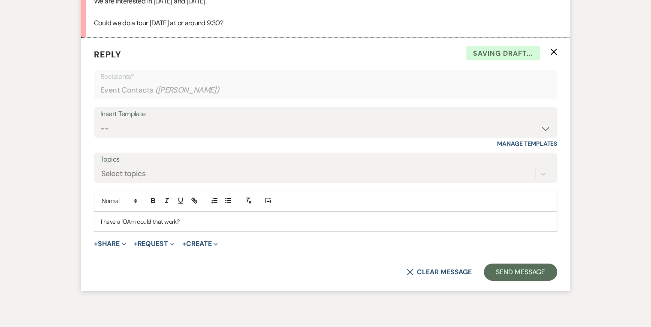
click at [135, 221] on p "I have a 10Am could that work?" at bounding box center [325, 221] width 449 height 9
click at [518, 253] on button "Send Message" at bounding box center [520, 272] width 73 height 17
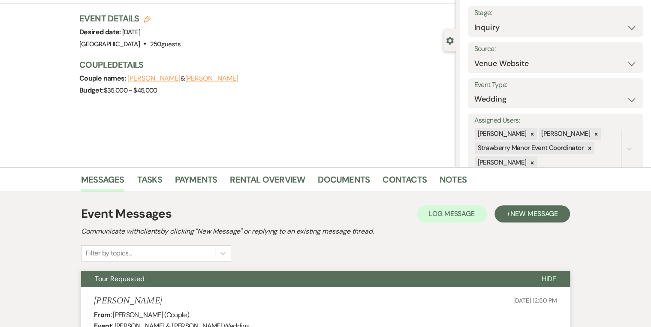
scroll to position [0, 0]
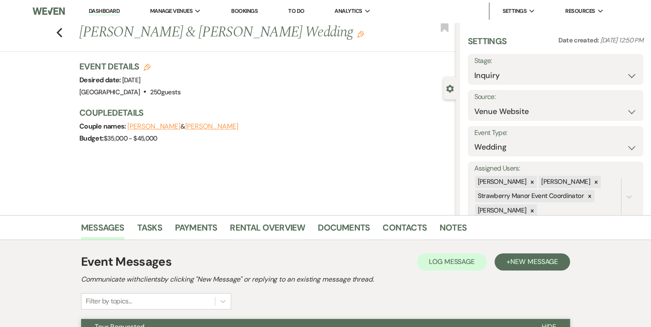
click at [105, 9] on link "Dashboard" at bounding box center [104, 11] width 31 height 8
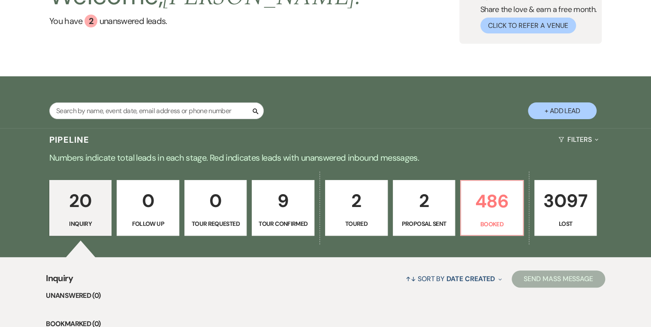
scroll to position [103, 0]
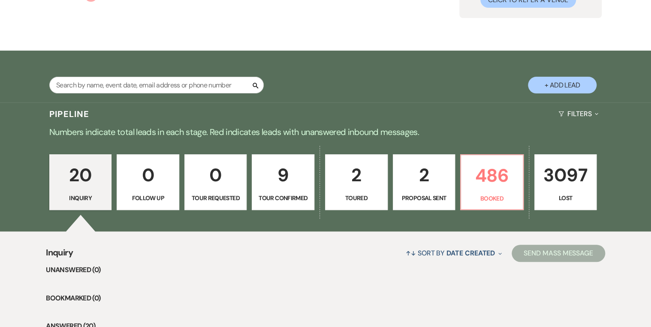
click at [212, 189] on p "0" at bounding box center [215, 175] width 51 height 29
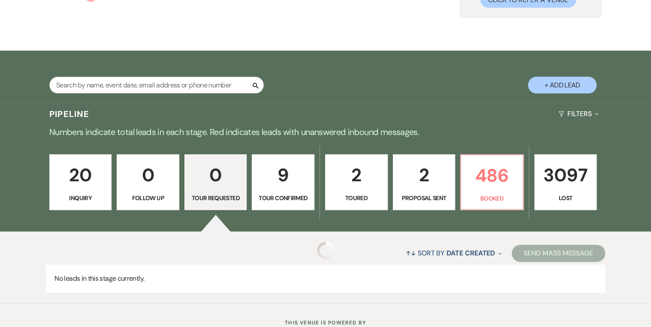
click at [92, 201] on p "Inquiry" at bounding box center [80, 197] width 51 height 9
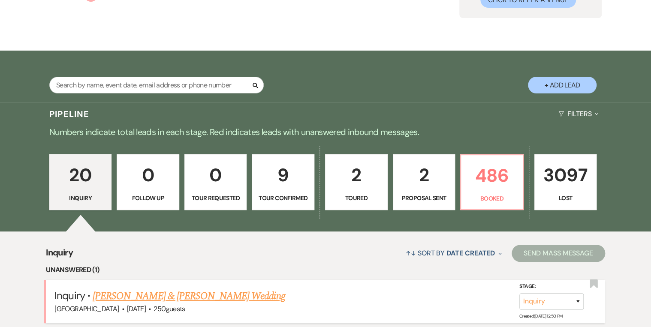
click at [167, 253] on link "[PERSON_NAME] & [PERSON_NAME] Wedding" at bounding box center [189, 296] width 192 height 15
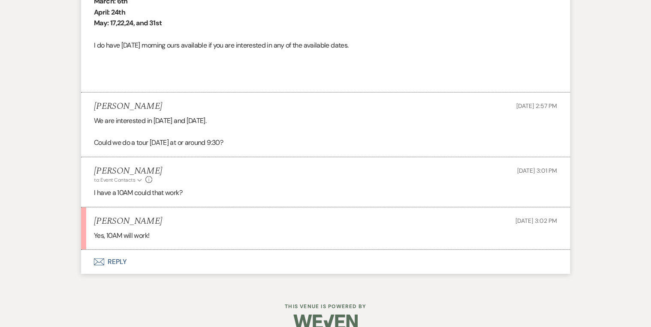
scroll to position [1177, 0]
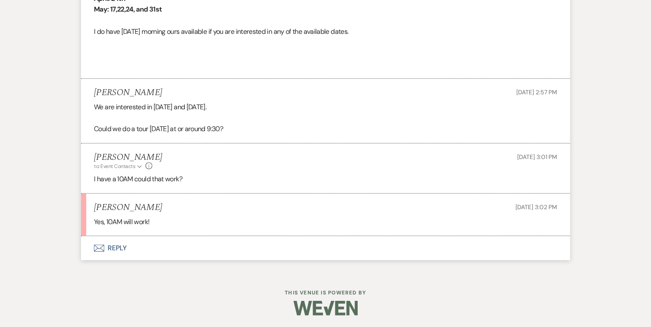
click at [115, 247] on button "Envelope Reply" at bounding box center [325, 248] width 489 height 24
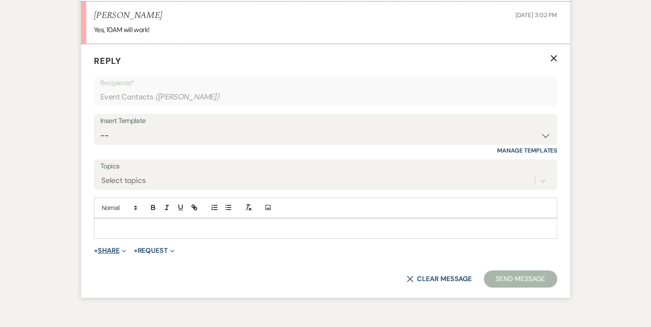
scroll to position [1375, 0]
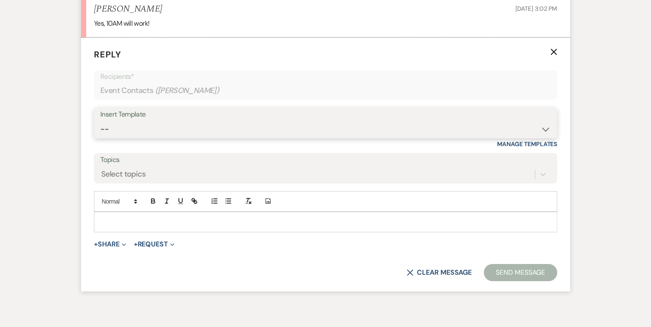
click at [133, 123] on select "-- Weven Planning Portal Introduction (Booked Events) Private Party Inquiry Res…" at bounding box center [325, 129] width 450 height 17
click at [100, 121] on select "-- Weven Planning Portal Introduction (Booked Events) Private Party Inquiry Res…" at bounding box center [325, 129] width 450 height 17
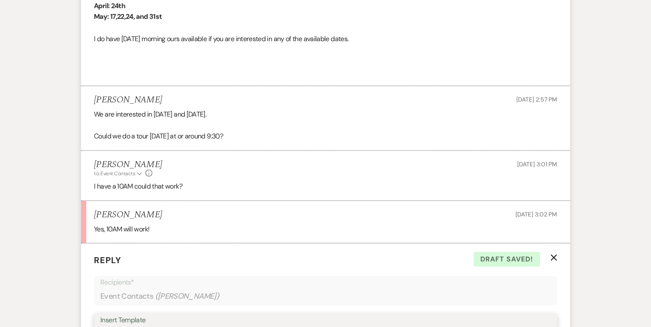
scroll to position [1410, 0]
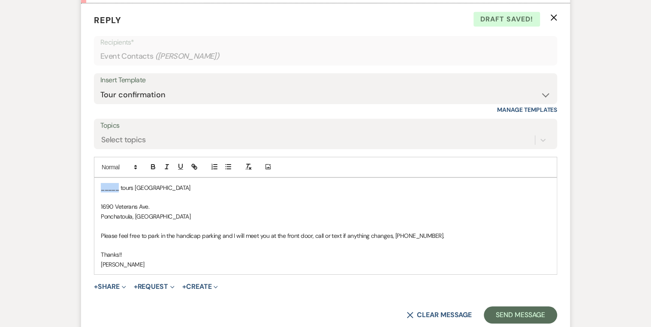
drag, startPoint x: 119, startPoint y: 187, endPoint x: 96, endPoint y: 187, distance: 23.6
click at [96, 187] on div "_____ tours [GEOGRAPHIC_DATA] [GEOGRAPHIC_DATA]. Ponchatoula, LA Please feel fr…" at bounding box center [325, 226] width 462 height 97
click at [195, 189] on p "Brooke tours [GEOGRAPHIC_DATA]" at bounding box center [325, 187] width 449 height 9
click at [101, 187] on p "Brooke tours [GEOGRAPHIC_DATA] [DATE] 10AM" at bounding box center [325, 187] width 449 height 9
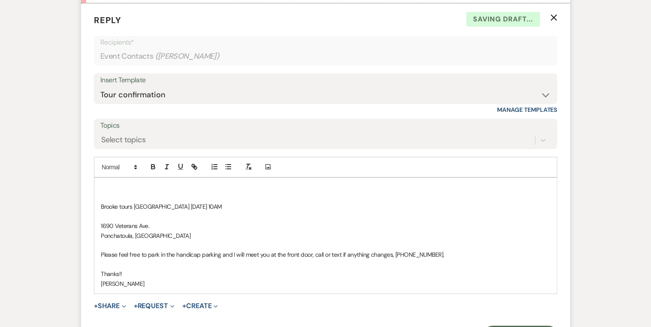
click at [107, 185] on p at bounding box center [325, 187] width 449 height 9
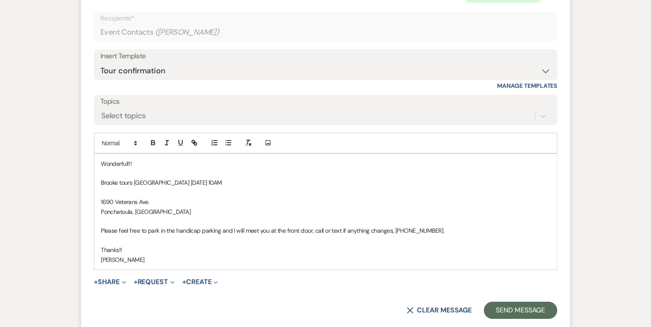
scroll to position [1444, 0]
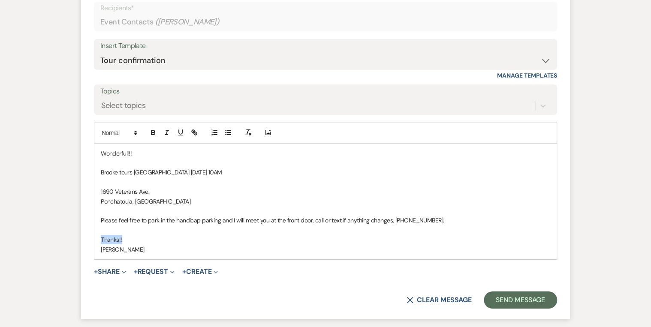
drag, startPoint x: 132, startPoint y: 237, endPoint x: 100, endPoint y: 237, distance: 31.3
click at [101, 237] on p "Thanks!!" at bounding box center [325, 239] width 449 height 9
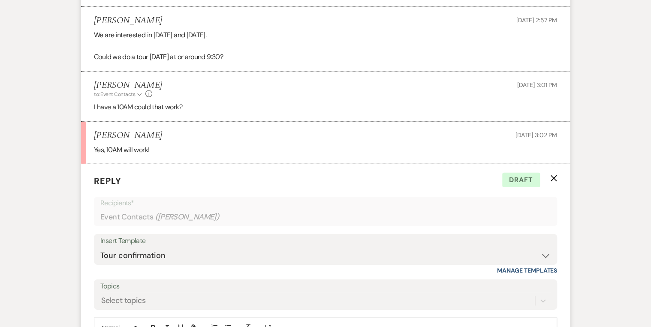
scroll to position [1238, 0]
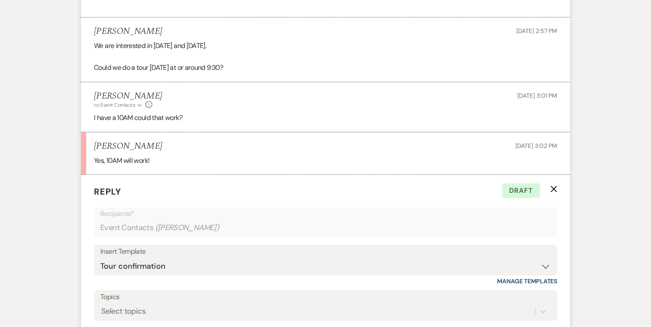
drag, startPoint x: 155, startPoint y: 145, endPoint x: 94, endPoint y: 145, distance: 60.9
click at [94, 145] on div "[PERSON_NAME] [DATE] 3:02 PM" at bounding box center [325, 146] width 463 height 11
drag, startPoint x: 94, startPoint y: 145, endPoint x: 109, endPoint y: 145, distance: 15.0
copy h5 "[PERSON_NAME]"
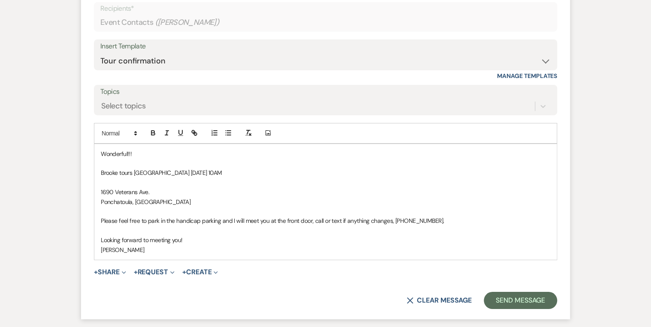
scroll to position [1444, 0]
click at [518, 253] on button "Send Message" at bounding box center [520, 300] width 73 height 17
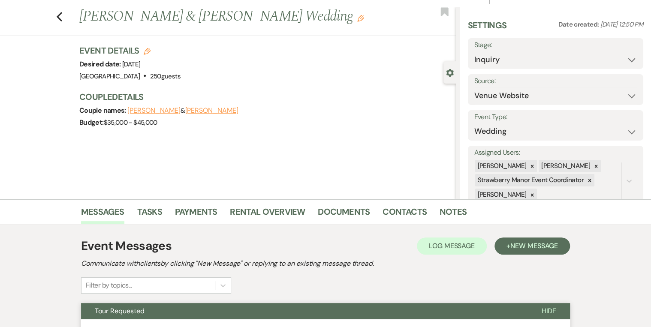
scroll to position [0, 0]
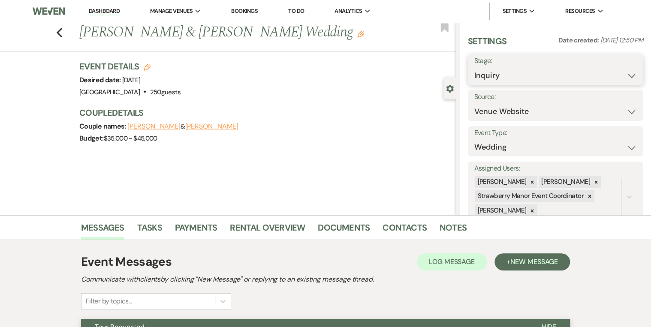
drag, startPoint x: 628, startPoint y: 74, endPoint x: 626, endPoint y: 81, distance: 6.7
click at [518, 74] on select "Inquiry Follow Up Tour Requested Tour Confirmed Toured Proposal Sent Booked Lost" at bounding box center [555, 75] width 163 height 17
click at [474, 67] on select "Inquiry Follow Up Tour Requested Tour Confirmed Toured Proposal Sent Booked Lost" at bounding box center [555, 75] width 163 height 17
click at [518, 68] on button "Save" at bounding box center [625, 69] width 36 height 17
click at [95, 11] on link "Dashboard" at bounding box center [104, 11] width 31 height 8
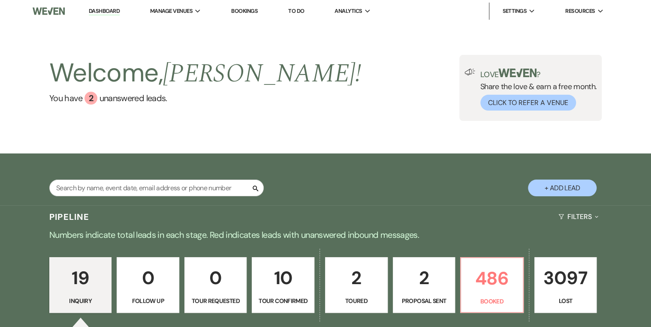
click at [334, 115] on div "Welcome, [PERSON_NAME] ! You have 2 unanswered lead s . Love ? Share the love &…" at bounding box center [325, 88] width 617 height 66
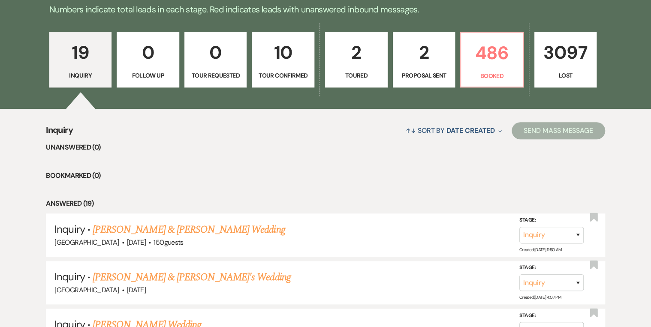
scroll to position [274, 0]
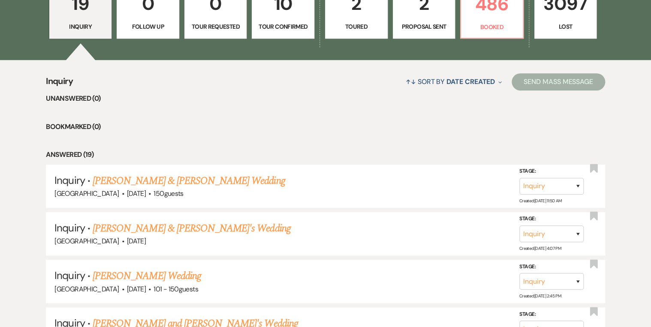
click at [209, 126] on li "Bookmarked (0)" at bounding box center [325, 126] width 559 height 11
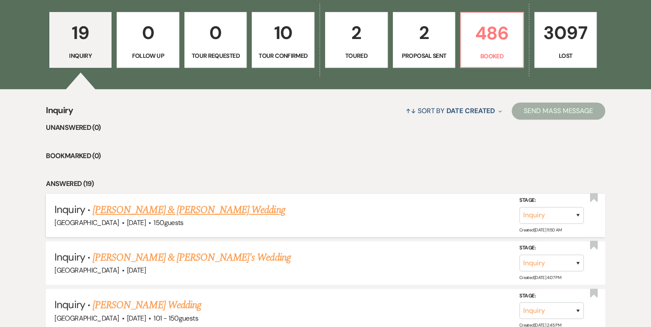
scroll to position [206, 0]
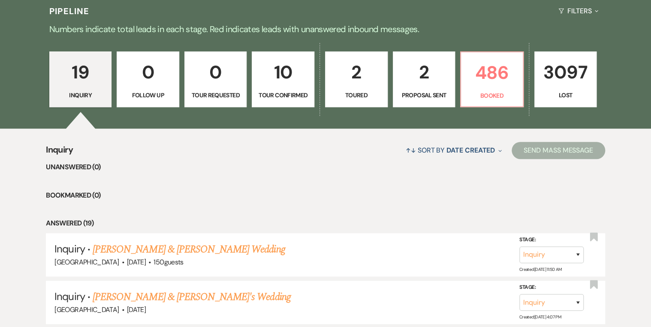
click at [198, 81] on p "0" at bounding box center [215, 72] width 51 height 29
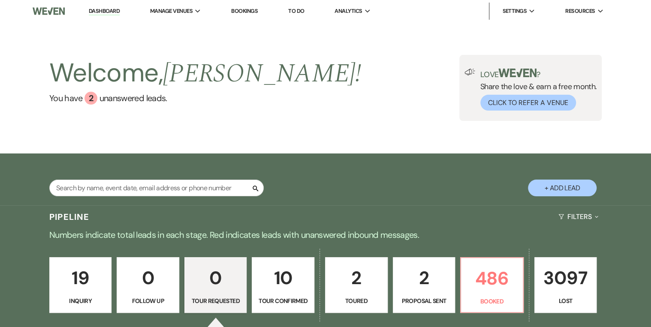
drag, startPoint x: 97, startPoint y: 12, endPoint x: 106, endPoint y: 16, distance: 9.8
click at [97, 12] on link "Dashboard" at bounding box center [104, 11] width 31 height 8
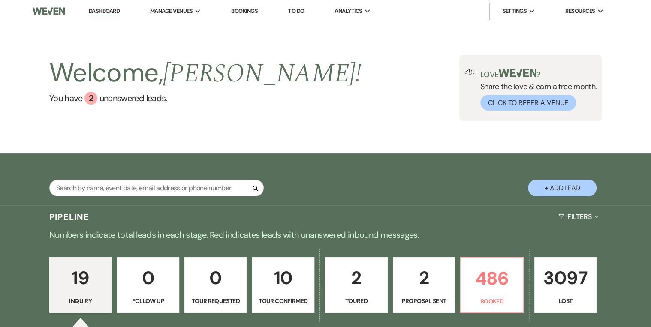
click at [361, 114] on div "Welcome, [PERSON_NAME] ! You have 2 unanswered lead s . Love ? Share the love &…" at bounding box center [325, 88] width 617 height 66
click at [422, 253] on link "2 Proposal Sent" at bounding box center [424, 285] width 63 height 56
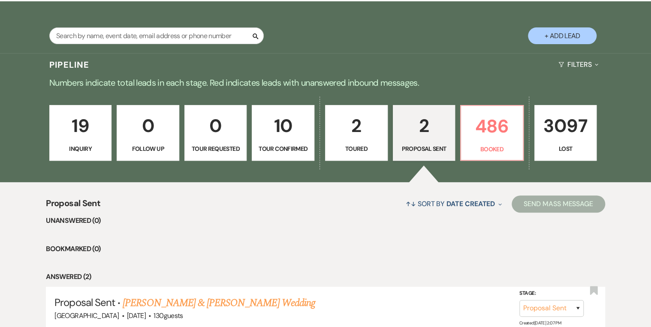
scroll to position [172, 0]
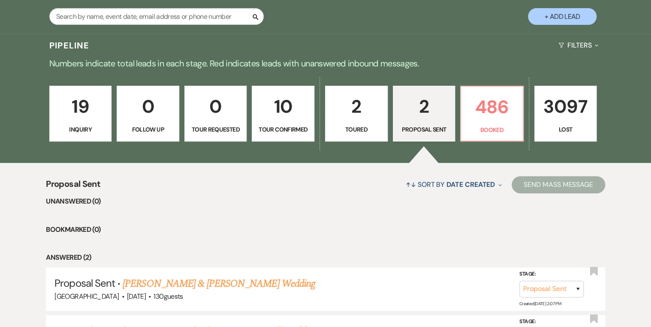
click at [349, 114] on p "2" at bounding box center [356, 106] width 51 height 29
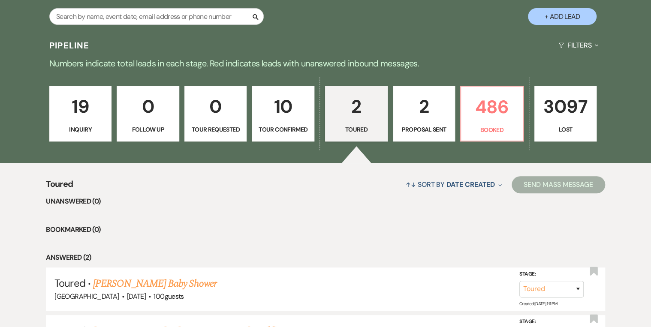
click at [283, 115] on p "10" at bounding box center [282, 106] width 51 height 29
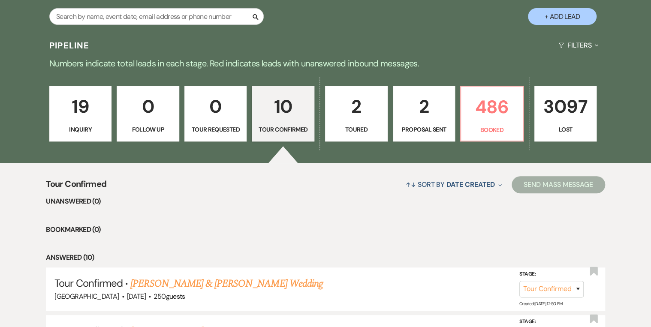
click at [91, 131] on p "Inquiry" at bounding box center [80, 129] width 51 height 9
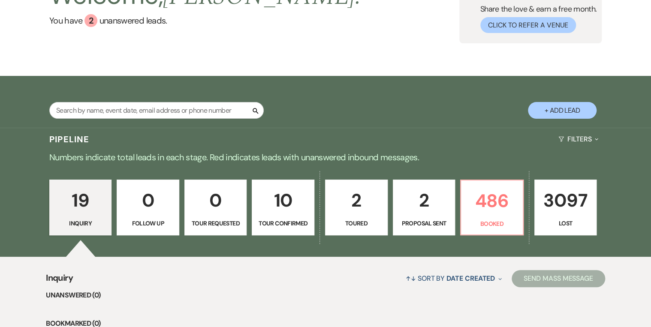
scroll to position [137, 0]
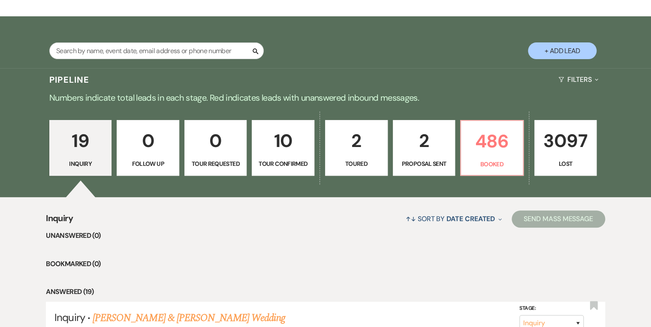
click at [283, 144] on p "10" at bounding box center [282, 140] width 51 height 29
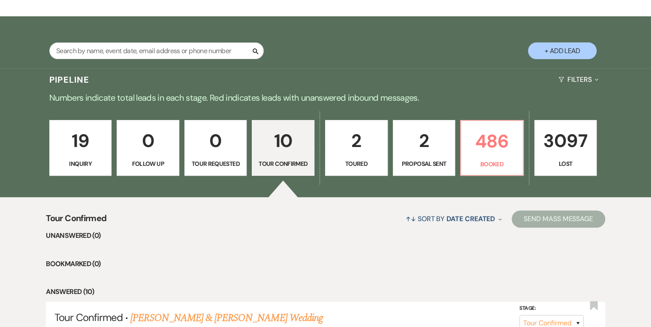
click at [91, 148] on p "19" at bounding box center [80, 140] width 51 height 29
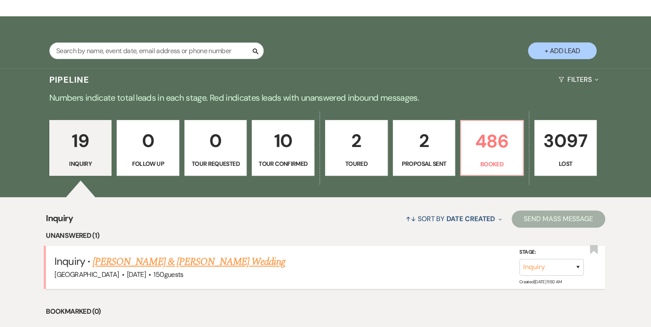
click at [142, 253] on link "[PERSON_NAME] & [PERSON_NAME] Wedding" at bounding box center [189, 261] width 192 height 15
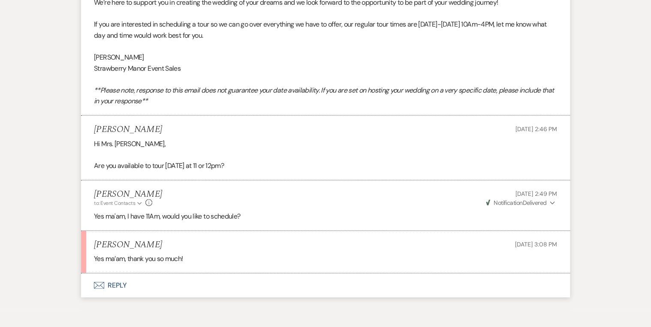
scroll to position [888, 0]
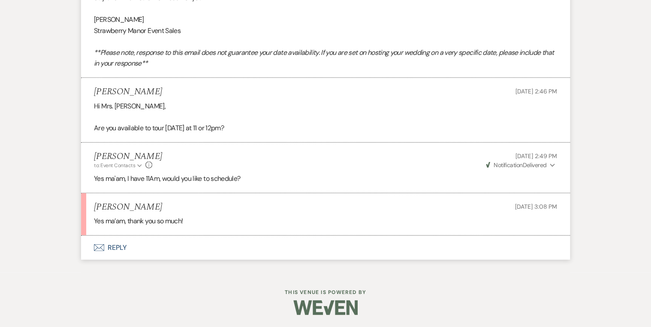
click at [120, 247] on button "Envelope Reply" at bounding box center [325, 248] width 489 height 24
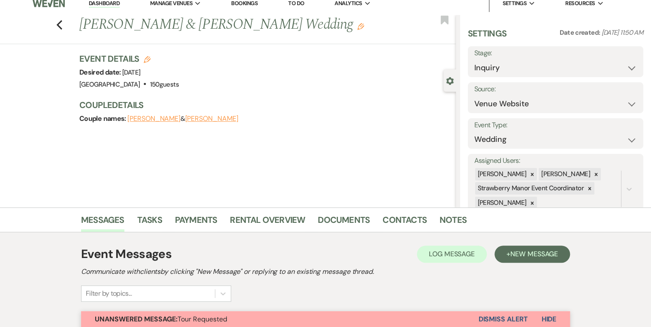
scroll to position [0, 0]
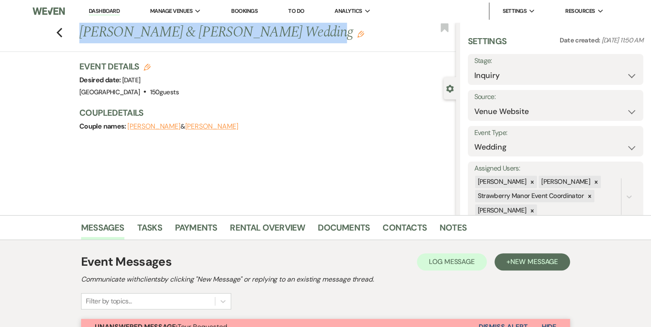
drag, startPoint x: 293, startPoint y: 31, endPoint x: 74, endPoint y: 23, distance: 219.7
click at [74, 23] on div "Previous [PERSON_NAME] & [PERSON_NAME] Wedding Edit Bookmark" at bounding box center [226, 37] width 460 height 30
copy h1 "[PERSON_NAME] & [PERSON_NAME] Wedding"
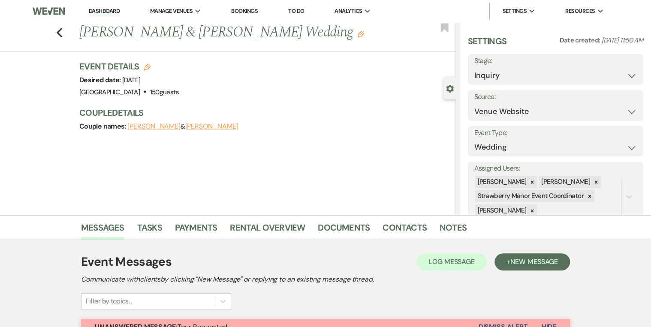
click at [305, 115] on h3 "Couple Details" at bounding box center [263, 113] width 368 height 12
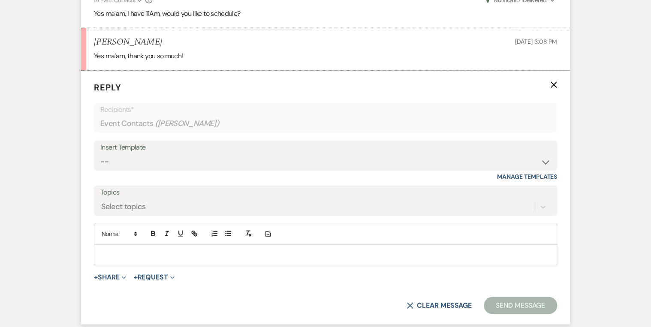
scroll to position [990, 0]
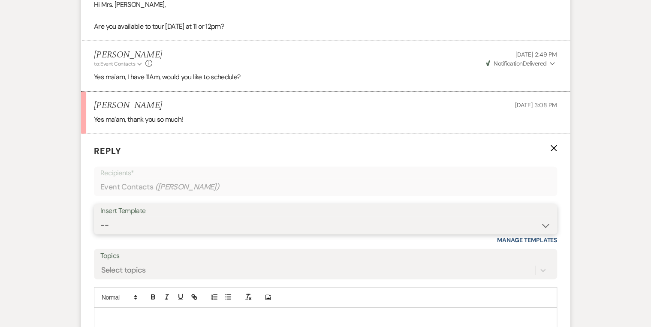
click at [156, 226] on select "-- Weven Planning Portal Introduction (Booked Events) Private Party Inquiry Res…" at bounding box center [325, 225] width 450 height 17
click at [100, 217] on select "-- Weven Planning Portal Introduction (Booked Events) Private Party Inquiry Res…" at bounding box center [325, 225] width 450 height 17
click at [206, 224] on select "-- Weven Planning Portal Introduction (Booked Events) Private Party Inquiry Res…" at bounding box center [325, 225] width 450 height 17
click at [100, 217] on select "-- Weven Planning Portal Introduction (Booked Events) Private Party Inquiry Res…" at bounding box center [325, 225] width 450 height 17
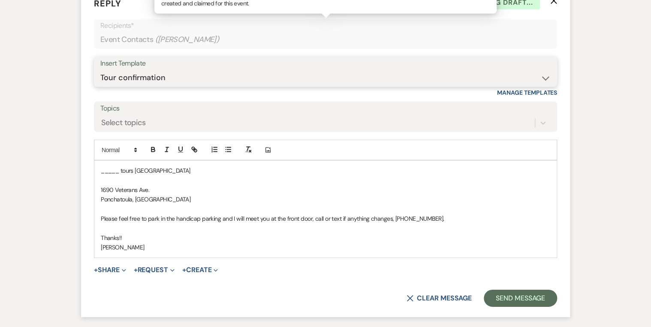
scroll to position [1196, 0]
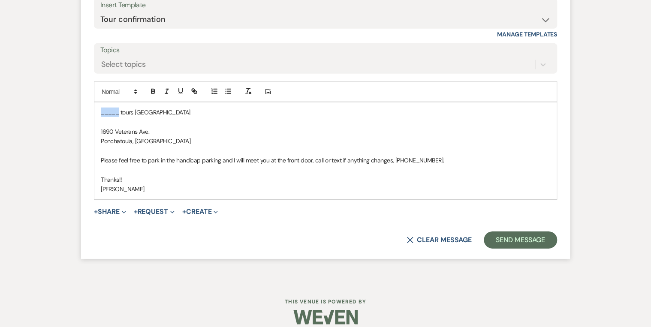
drag, startPoint x: 119, startPoint y: 111, endPoint x: 94, endPoint y: 111, distance: 24.9
click at [94, 111] on div "_____ tours [GEOGRAPHIC_DATA] [GEOGRAPHIC_DATA]. Ponchatoula, LA Please feel fr…" at bounding box center [325, 150] width 462 height 97
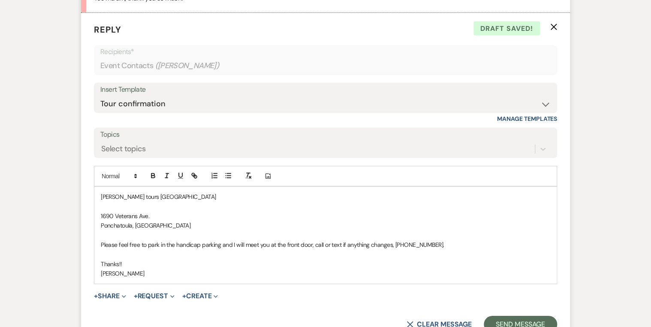
scroll to position [1204, 0]
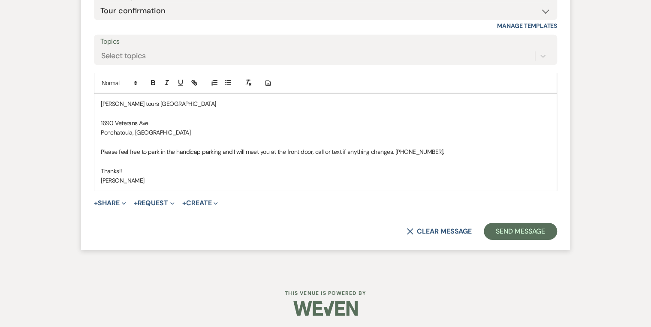
click at [196, 107] on p "[PERSON_NAME] tours [GEOGRAPHIC_DATA]" at bounding box center [325, 103] width 449 height 9
drag, startPoint x: 138, startPoint y: 167, endPoint x: 88, endPoint y: 166, distance: 49.3
click at [88, 166] on form "Reply X Saving draft... Recipients* Event Contacts ( [PERSON_NAME] ) Insert Tem…" at bounding box center [325, 85] width 489 height 331
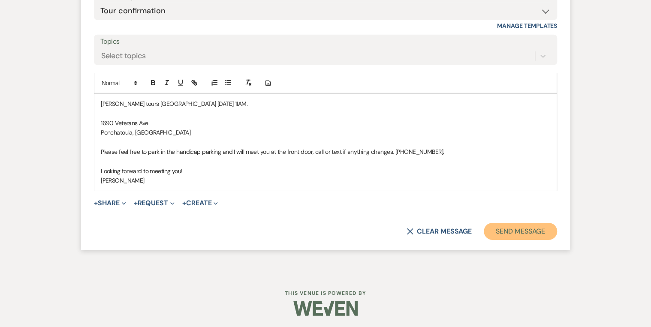
click at [518, 232] on button "Send Message" at bounding box center [520, 231] width 73 height 17
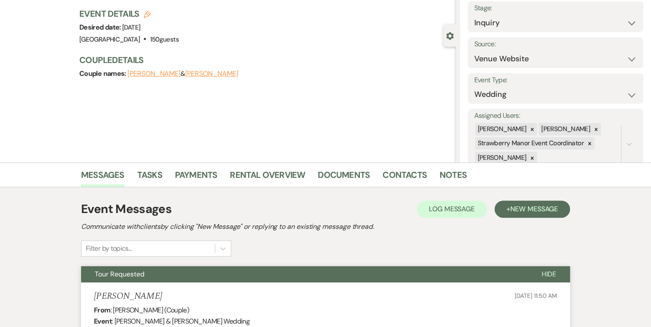
scroll to position [0, 0]
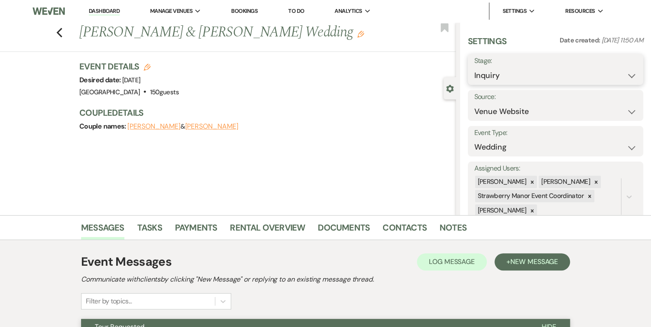
click at [518, 68] on select "Inquiry Follow Up Tour Requested Tour Confirmed Toured Proposal Sent Booked Lost" at bounding box center [555, 75] width 163 height 17
click at [474, 67] on select "Inquiry Follow Up Tour Requested Tour Confirmed Toured Proposal Sent Booked Lost" at bounding box center [555, 75] width 163 height 17
click at [518, 72] on button "Save" at bounding box center [625, 69] width 36 height 17
click at [109, 11] on link "Dashboard" at bounding box center [104, 11] width 31 height 8
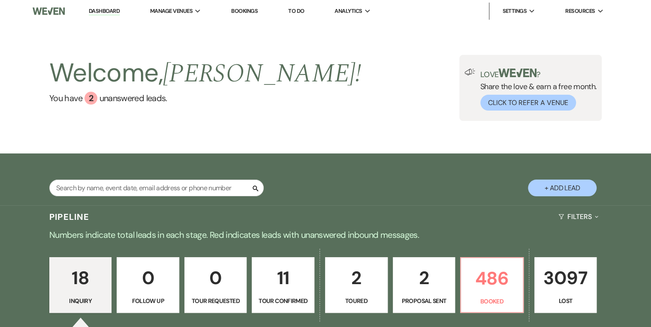
click at [351, 121] on div "Welcome, [PERSON_NAME] ! You have 2 unanswered lead s . Love ? Share the love &…" at bounding box center [325, 88] width 617 height 66
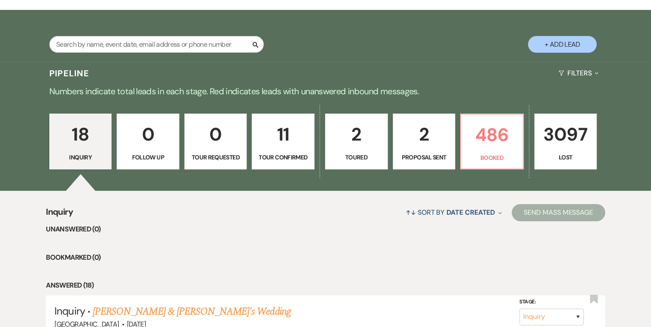
scroll to position [206, 0]
